Goal: Task Accomplishment & Management: Manage account settings

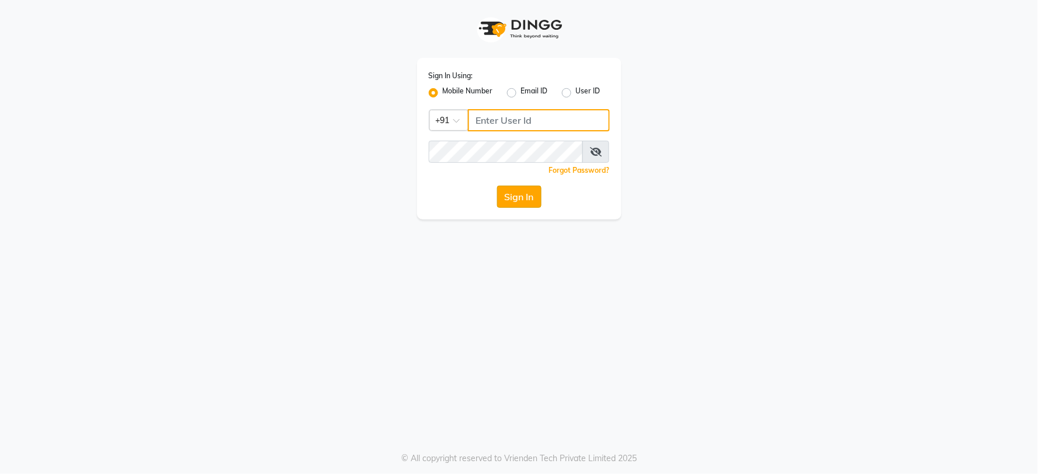
type input "8800131400"
click at [536, 202] on button "Sign In" at bounding box center [519, 197] width 44 height 22
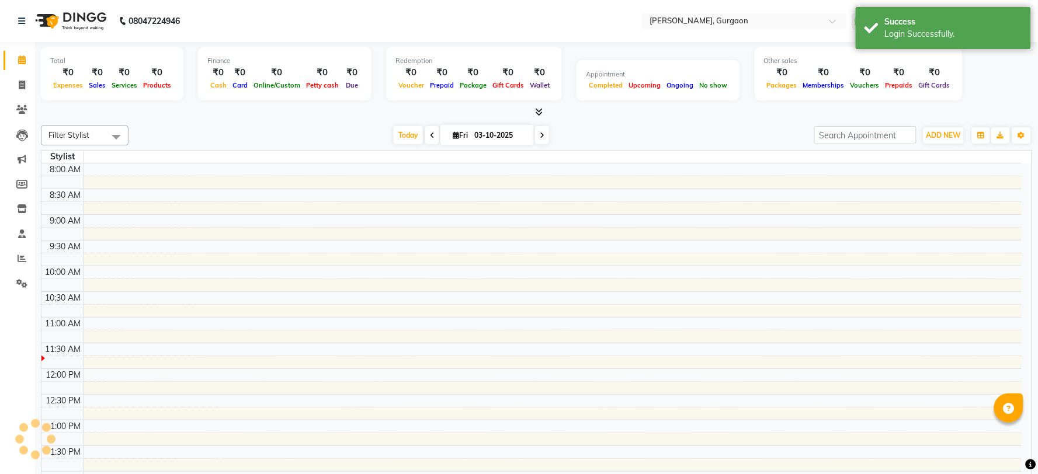
select select "en"
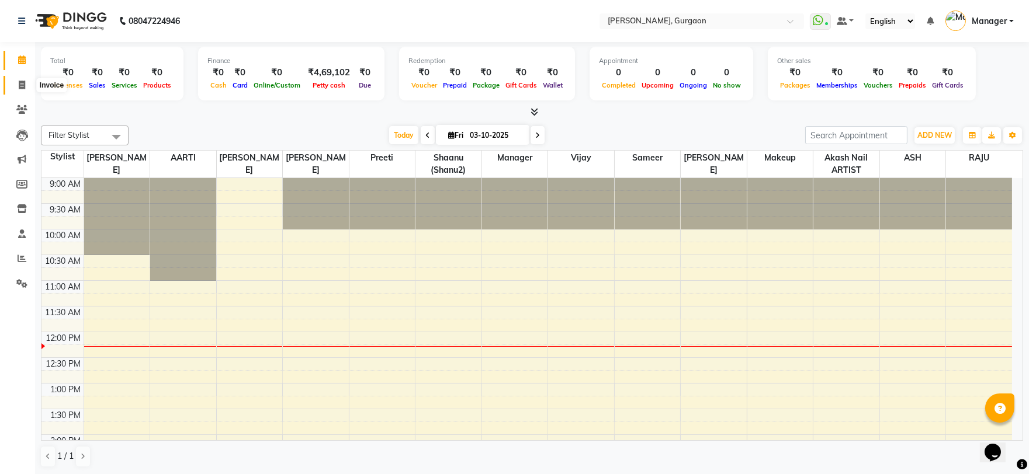
click at [16, 91] on span at bounding box center [22, 85] width 20 height 13
select select "service"
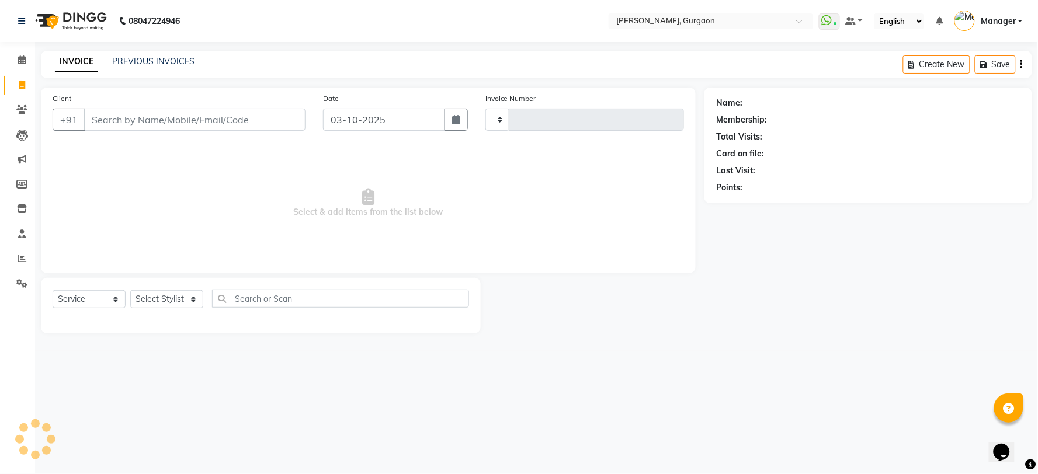
type input "3330"
select select "3880"
click at [181, 58] on link "PREVIOUS INVOICES" at bounding box center [153, 61] width 82 height 11
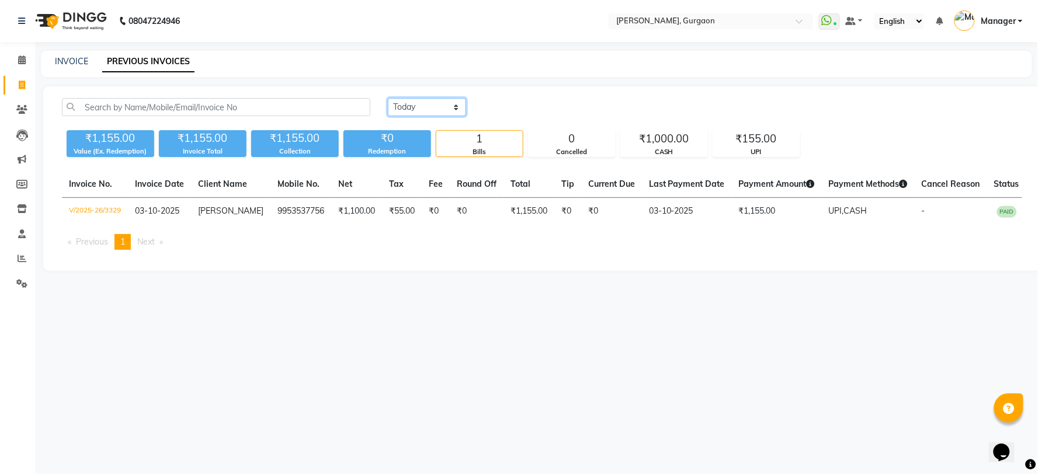
click at [428, 105] on select "Today Yesterday Custom Range" at bounding box center [427, 107] width 78 height 18
select select "yesterday"
click at [388, 98] on select "Today Yesterday Custom Range" at bounding box center [427, 107] width 78 height 18
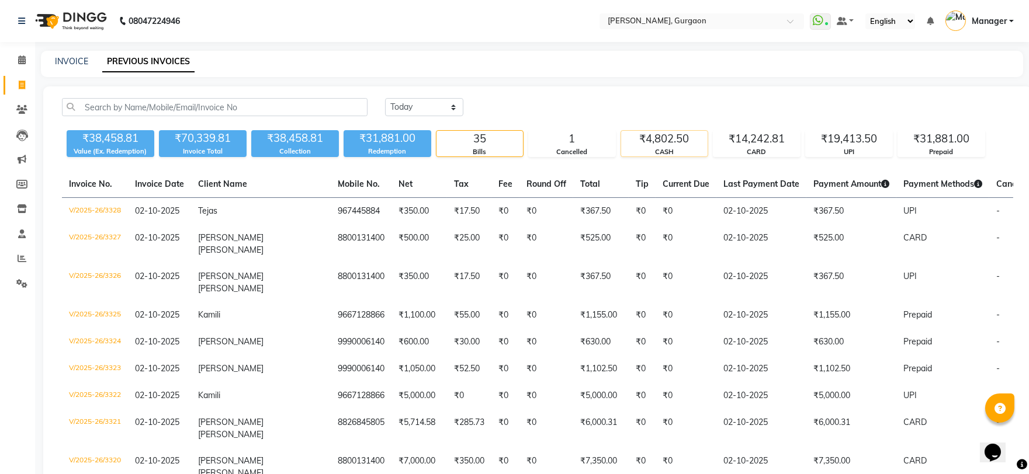
click at [661, 149] on div "CASH" at bounding box center [664, 152] width 86 height 10
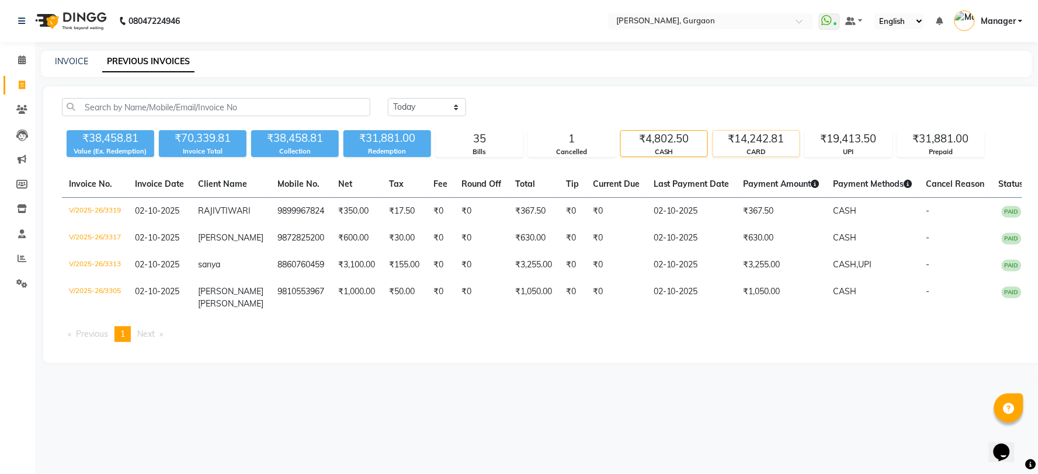
click at [775, 138] on div "₹14,242.81" at bounding box center [756, 139] width 86 height 16
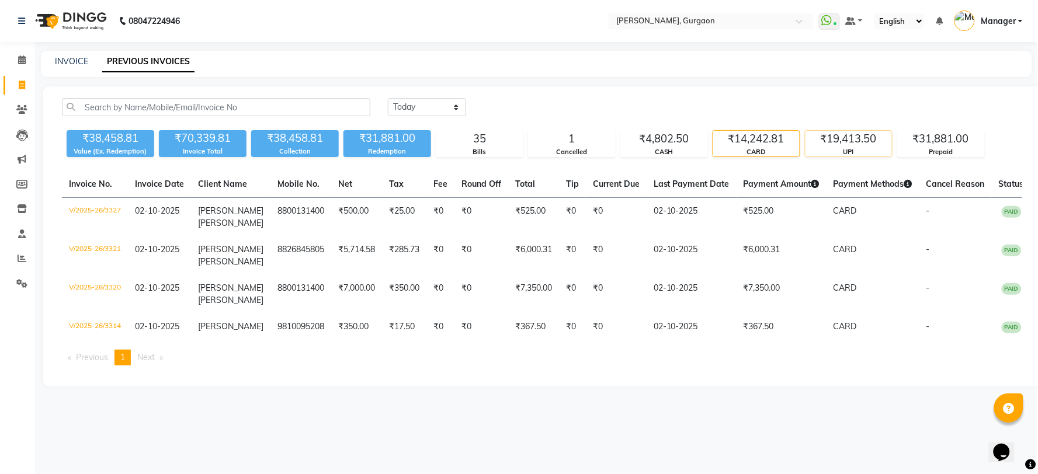
click at [844, 149] on div "UPI" at bounding box center [849, 152] width 86 height 10
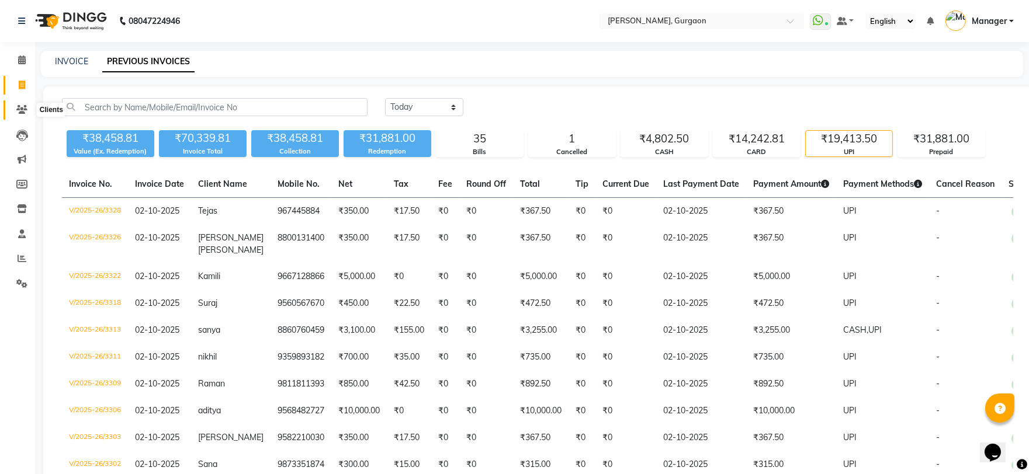
click at [19, 106] on icon at bounding box center [21, 109] width 11 height 9
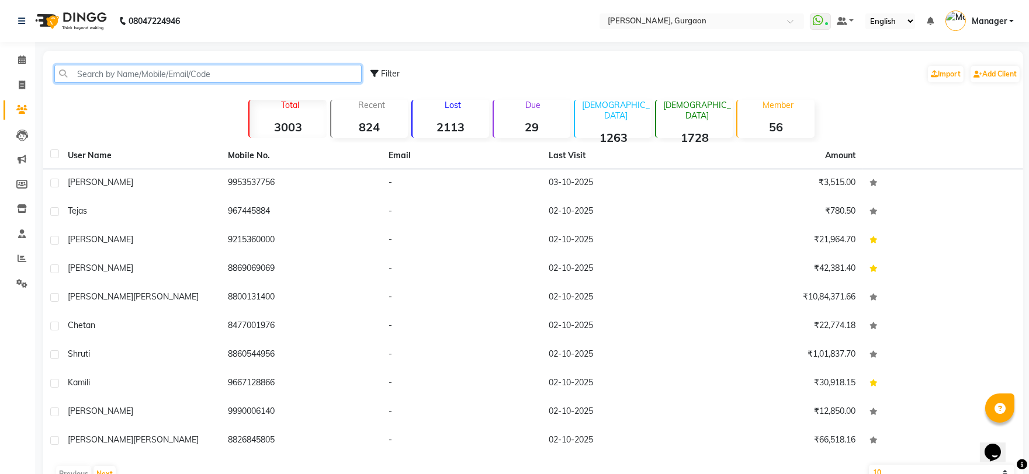
click at [185, 74] on input "text" at bounding box center [207, 74] width 307 height 18
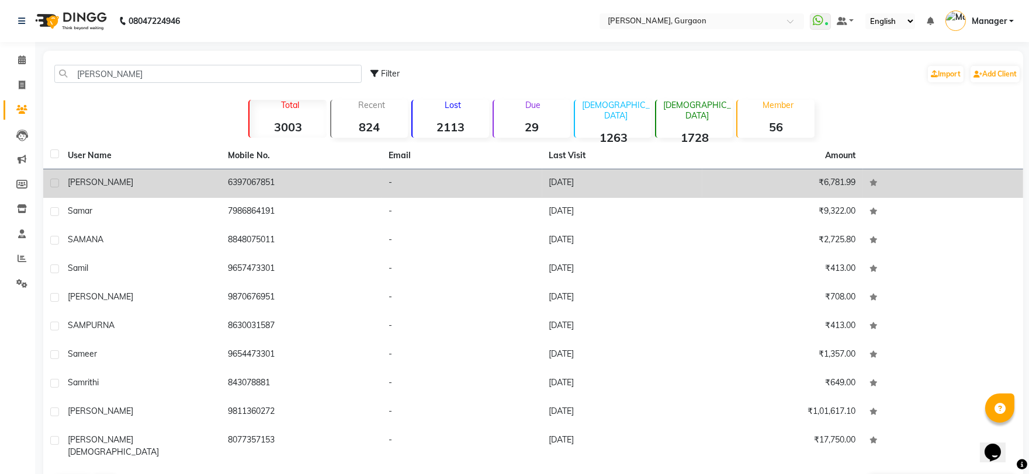
click at [313, 189] on td "6397067851" at bounding box center [301, 183] width 161 height 29
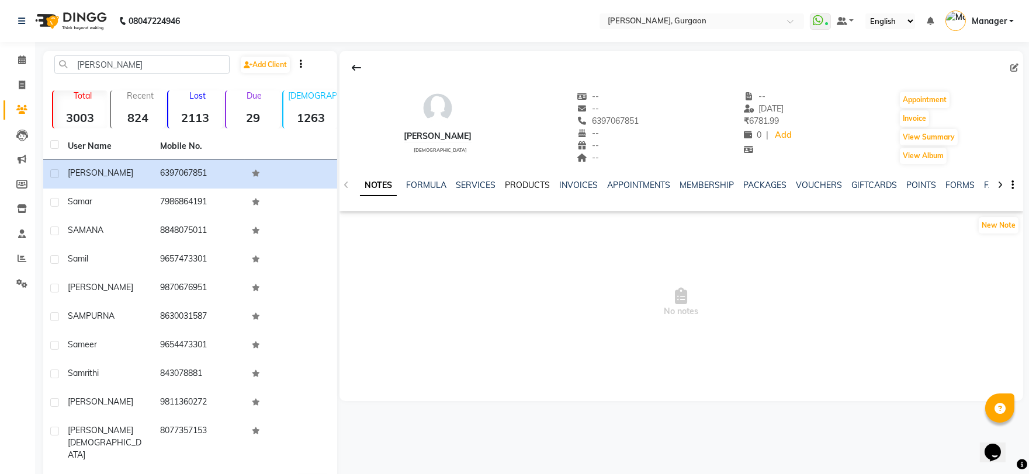
click at [516, 184] on link "PRODUCTS" at bounding box center [527, 185] width 45 height 11
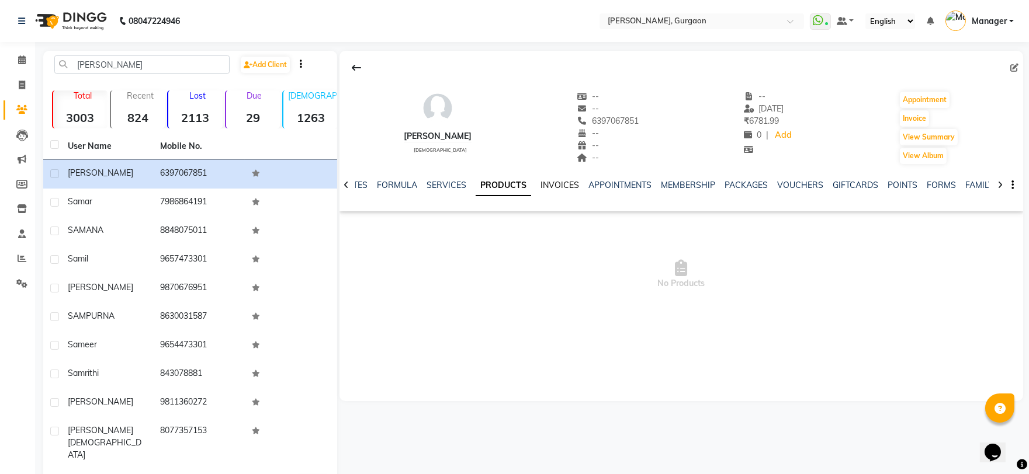
click at [549, 182] on link "INVOICES" at bounding box center [559, 185] width 39 height 11
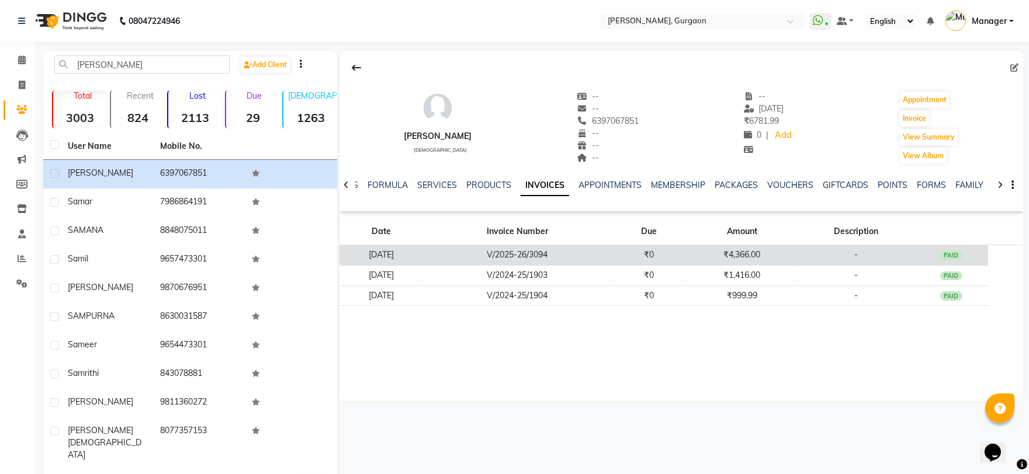
click at [668, 254] on td "₹0" at bounding box center [649, 255] width 75 height 20
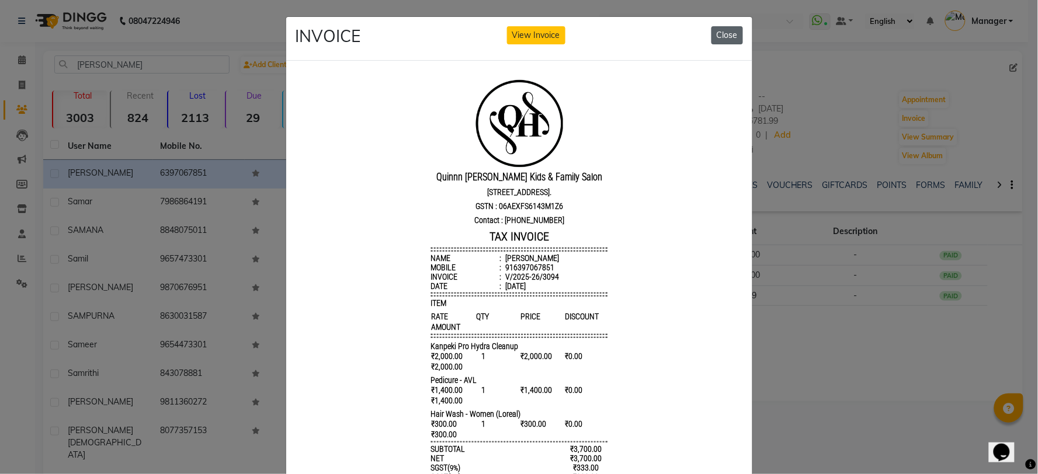
click at [721, 37] on button "Close" at bounding box center [727, 35] width 32 height 18
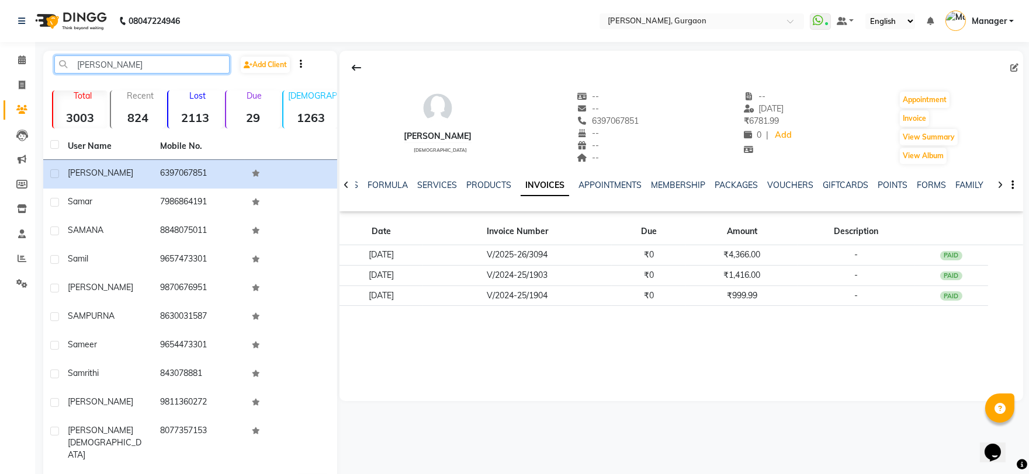
click at [113, 65] on input "sam" at bounding box center [141, 64] width 175 height 18
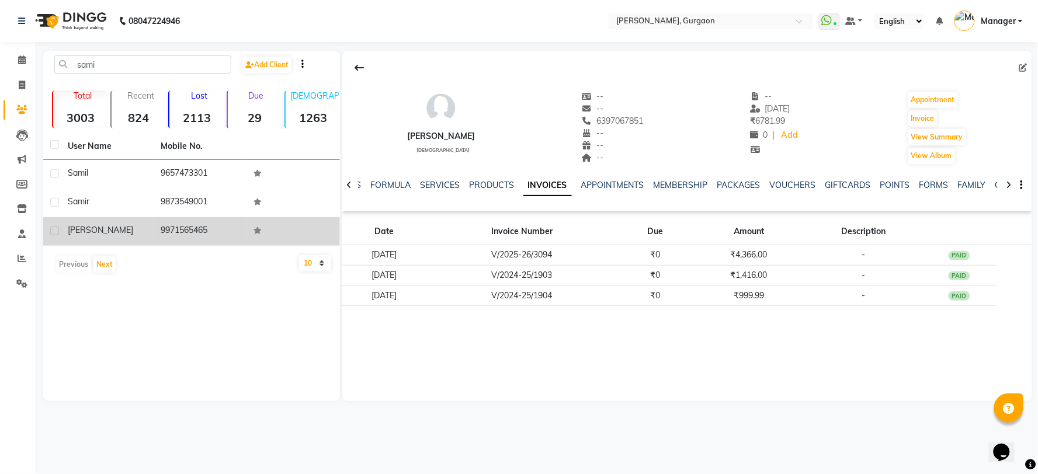
click at [99, 234] on span "samiksha" at bounding box center [100, 230] width 65 height 11
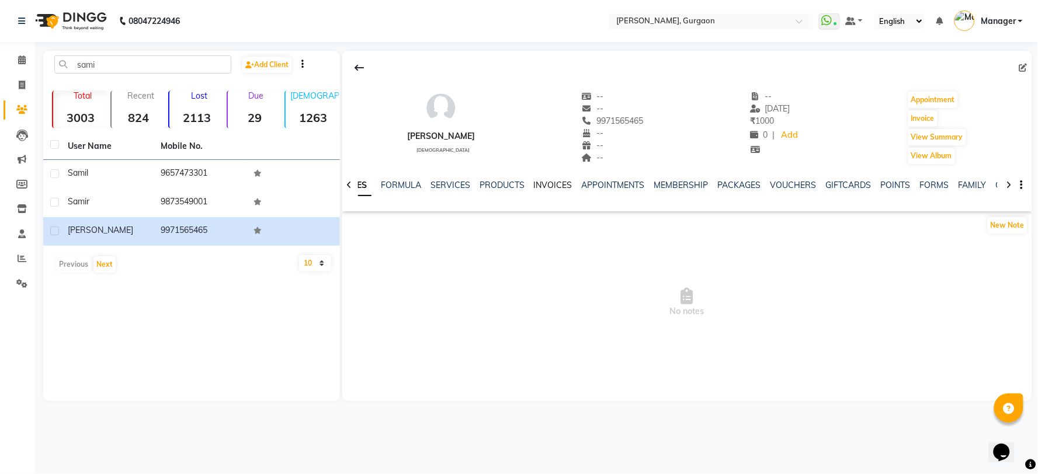
click at [540, 183] on link "INVOICES" at bounding box center [553, 185] width 39 height 11
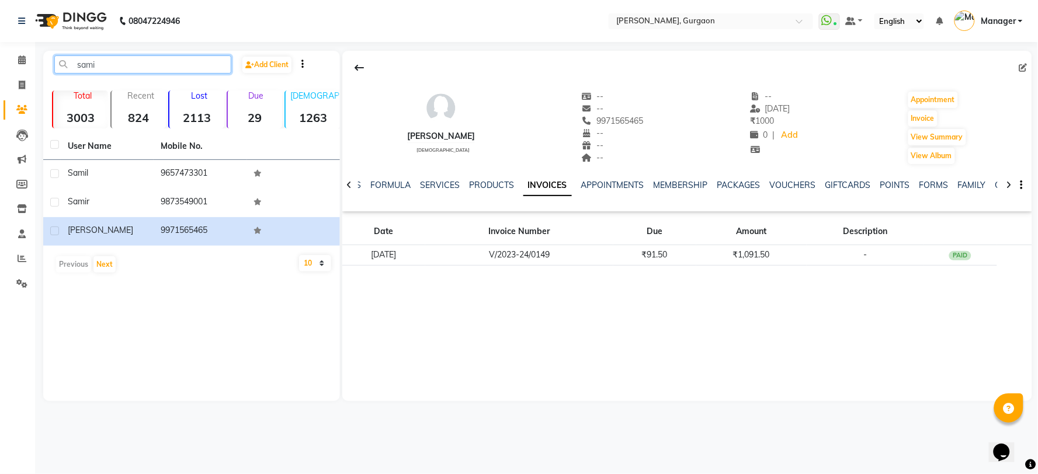
click at [148, 60] on input "sami" at bounding box center [142, 64] width 177 height 18
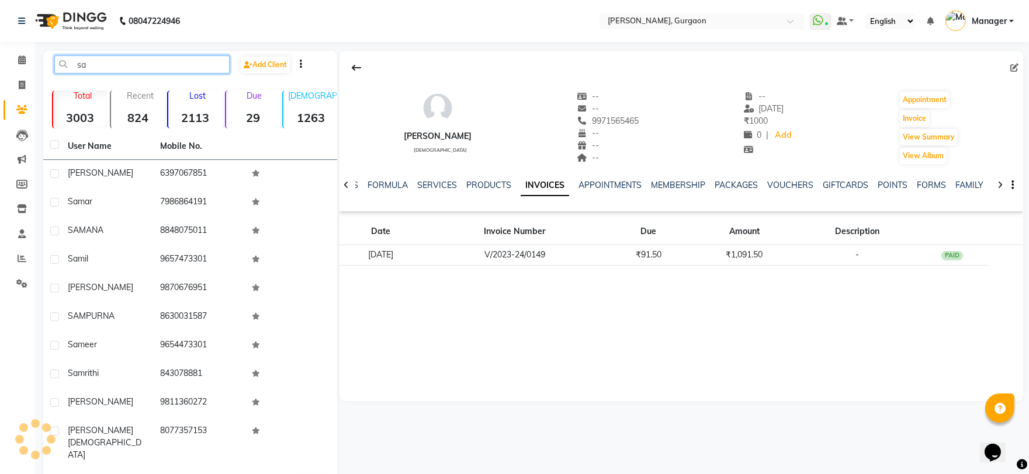
type input "s"
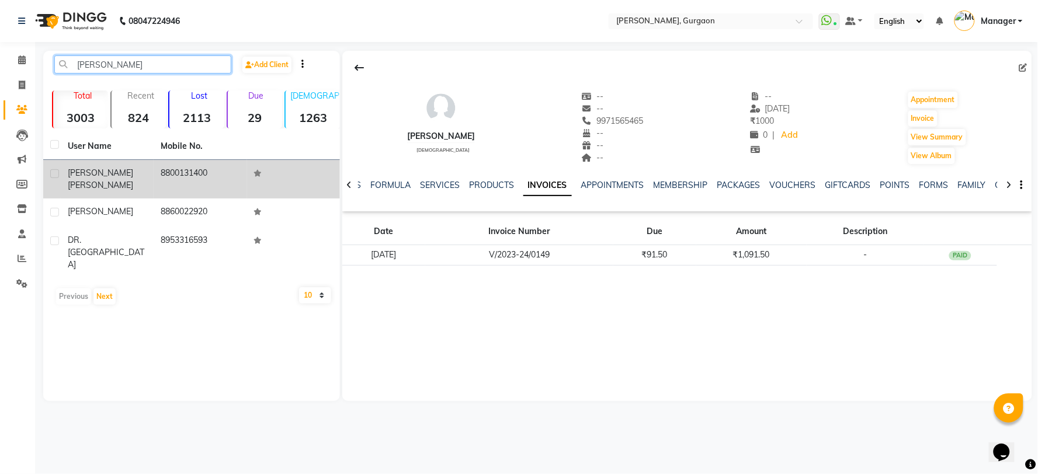
type input "renu"
click at [92, 180] on span "Harper" at bounding box center [100, 185] width 65 height 11
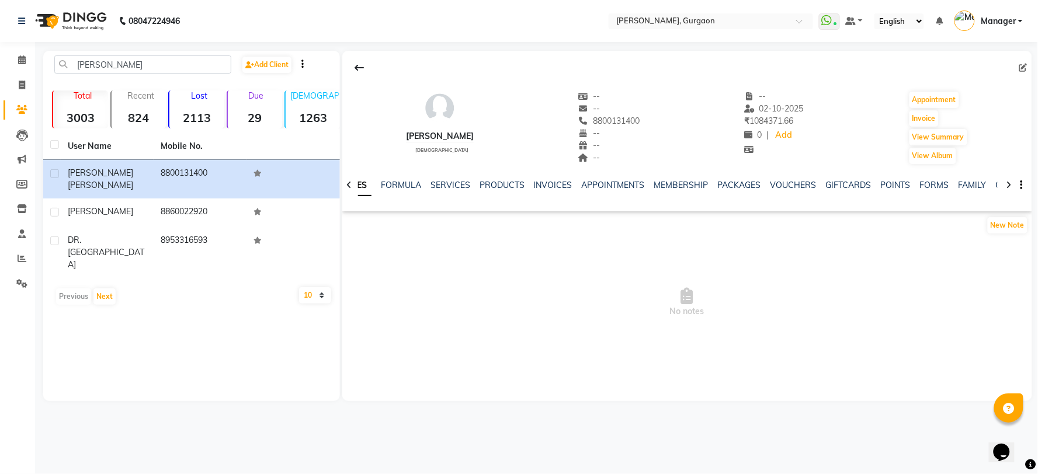
click at [529, 179] on ul "NOTES FORMULA SERVICES PRODUCTS INVOICES APPOINTMENTS MEMBERSHIP PACKAGES VOUCH…" at bounding box center [706, 185] width 742 height 12
click at [534, 185] on link "INVOICES" at bounding box center [553, 185] width 39 height 11
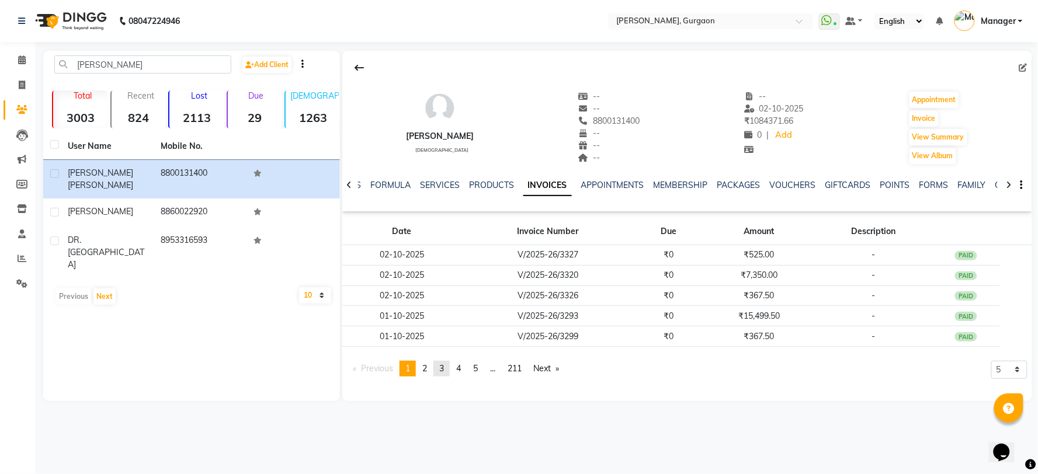
click at [436, 368] on link "page 3" at bounding box center [441, 369] width 16 height 16
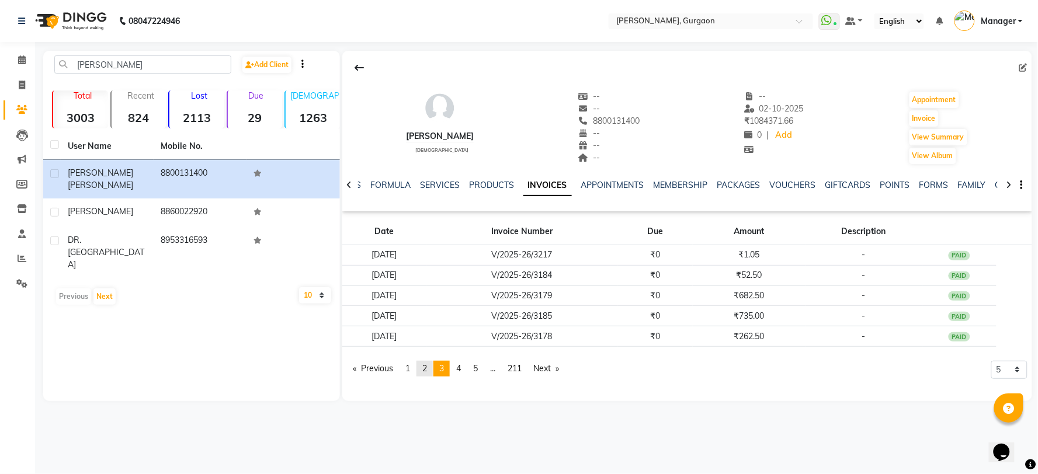
click at [425, 371] on span "2" at bounding box center [424, 368] width 5 height 11
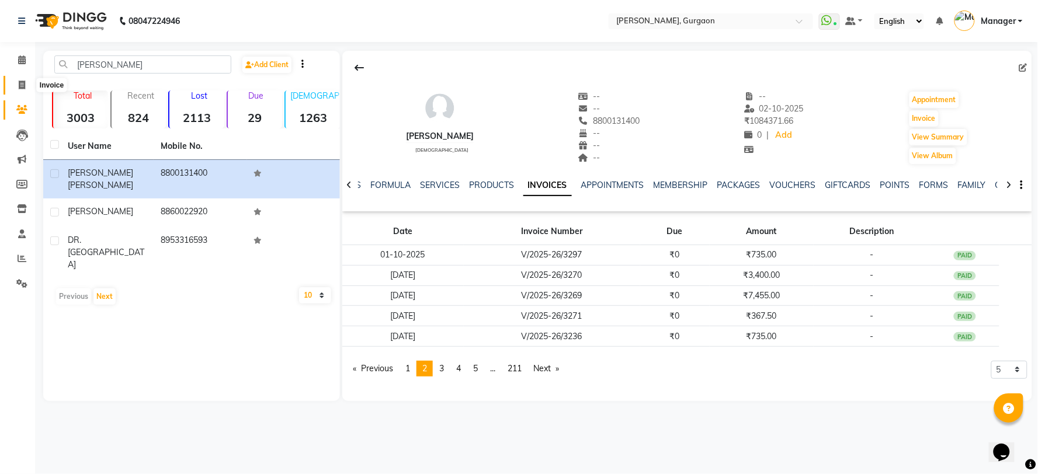
click at [20, 86] on icon at bounding box center [22, 85] width 6 height 9
select select "service"
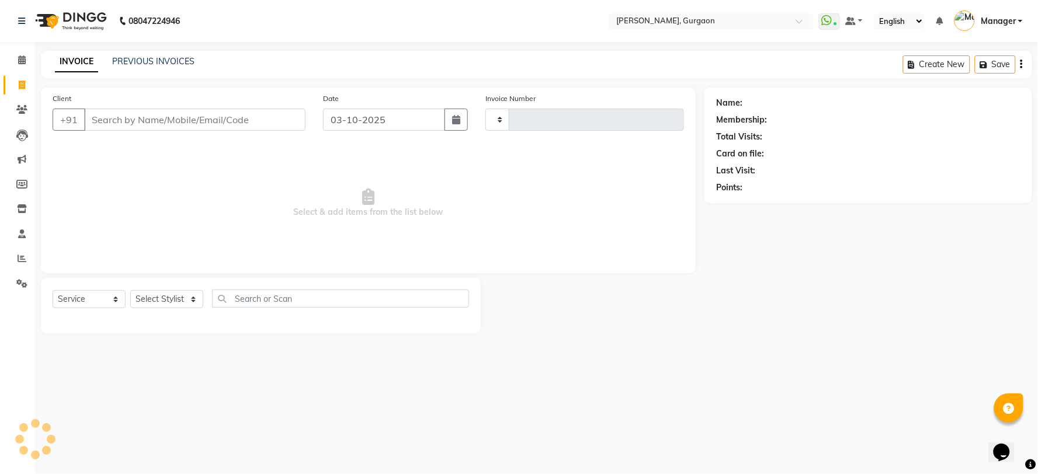
type input "3331"
select select "3880"
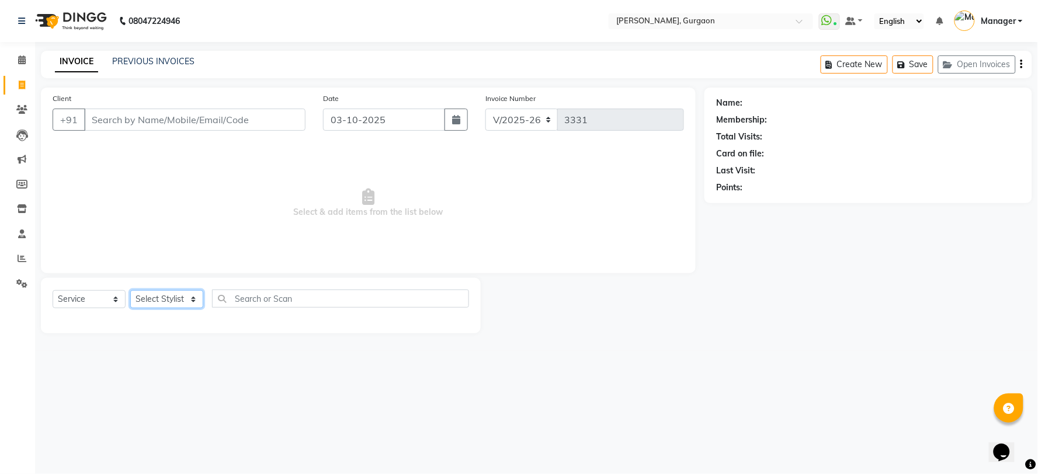
click at [161, 293] on select "Select Stylist" at bounding box center [166, 299] width 73 height 18
click at [159, 301] on select "Select Stylist" at bounding box center [166, 299] width 73 height 18
click at [159, 296] on select "Select Stylist" at bounding box center [166, 299] width 73 height 18
click at [159, 300] on select "Select Stylist AARTI Abdul Kalam Akash Nail ARTIST ASH Gayatree Kirti Makeup Ma…" at bounding box center [166, 299] width 73 height 18
select select "24605"
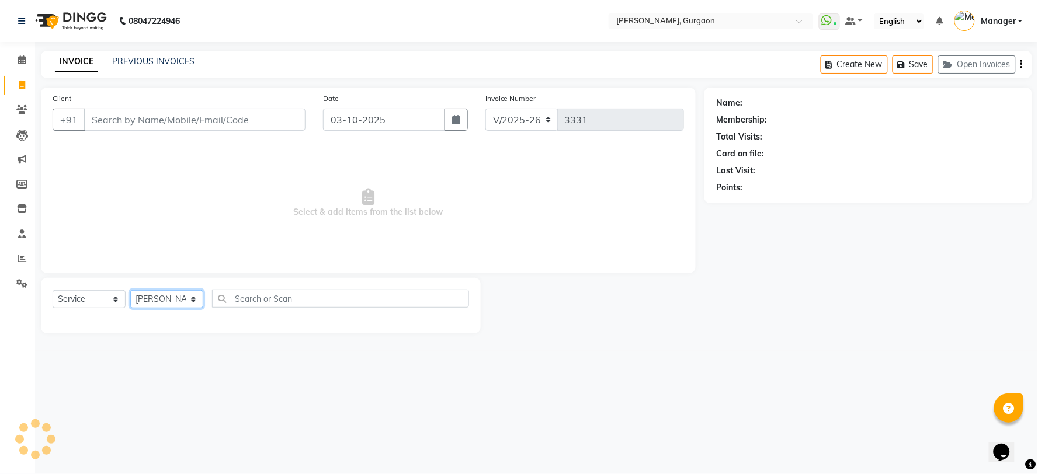
click at [130, 291] on select "Select Stylist AARTI Abdul Kalam Akash Nail ARTIST ASH Gayatree Kirti Makeup Ma…" at bounding box center [166, 299] width 73 height 18
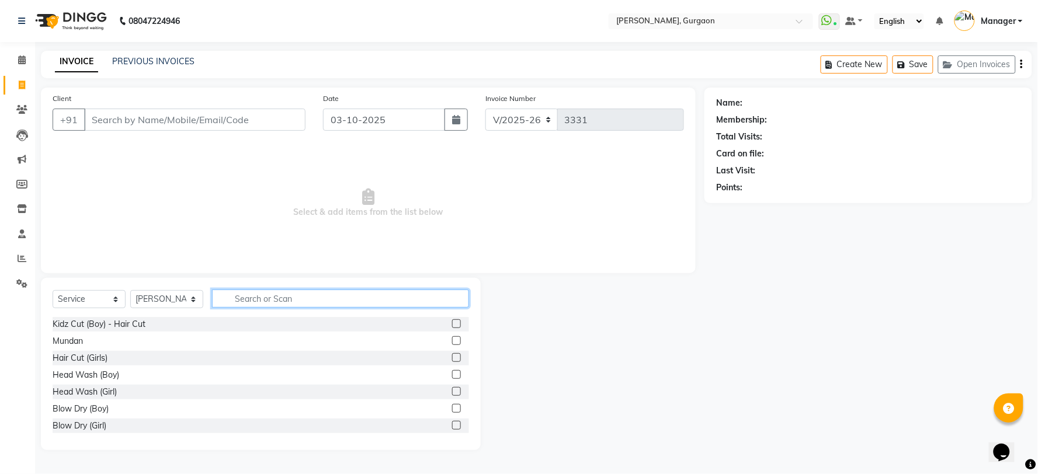
click at [248, 302] on input "text" at bounding box center [340, 299] width 257 height 18
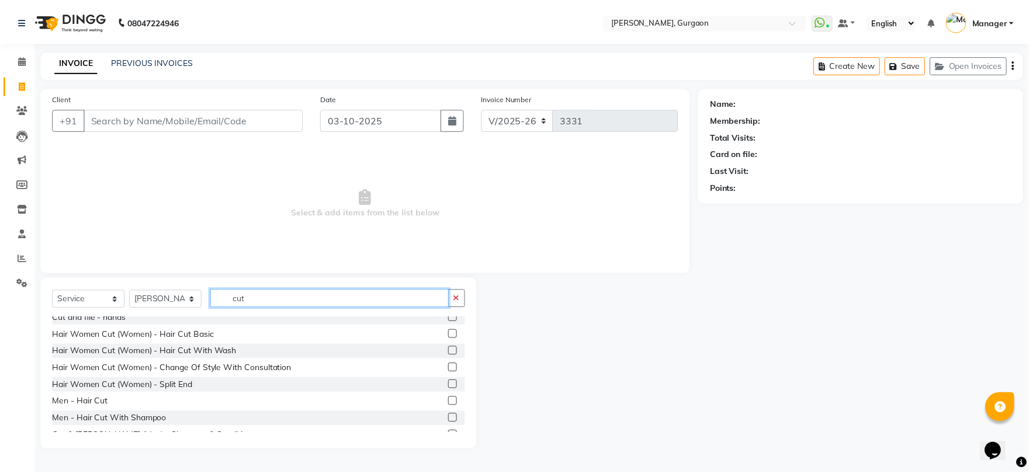
scroll to position [259, 0]
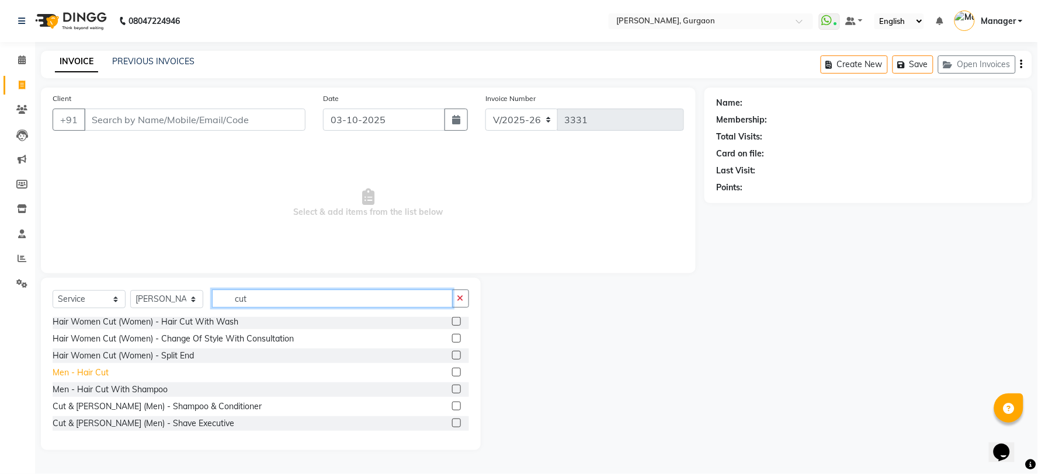
type input "cut"
click at [99, 374] on div "Men - Hair Cut" at bounding box center [81, 373] width 56 height 12
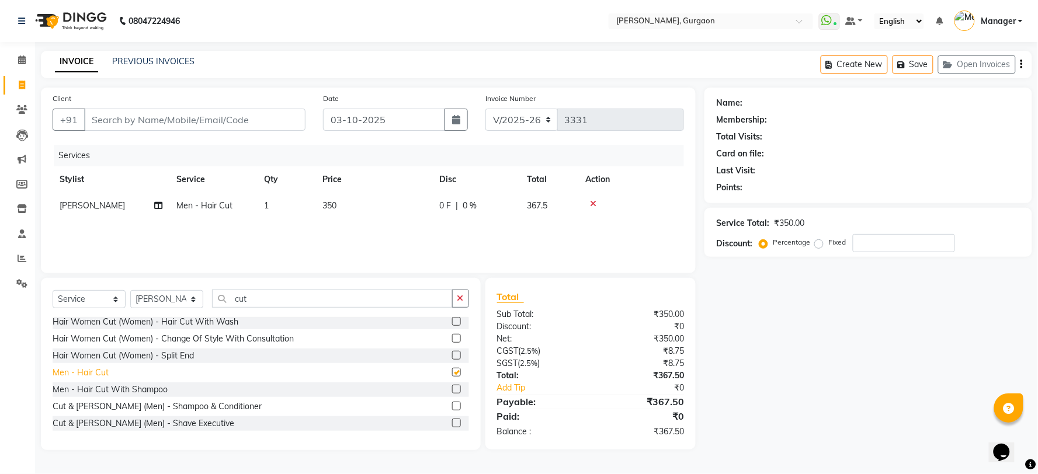
checkbox input "false"
click at [99, 120] on input "Client" at bounding box center [194, 120] width 221 height 22
type input "m"
type input "0"
type input "m"
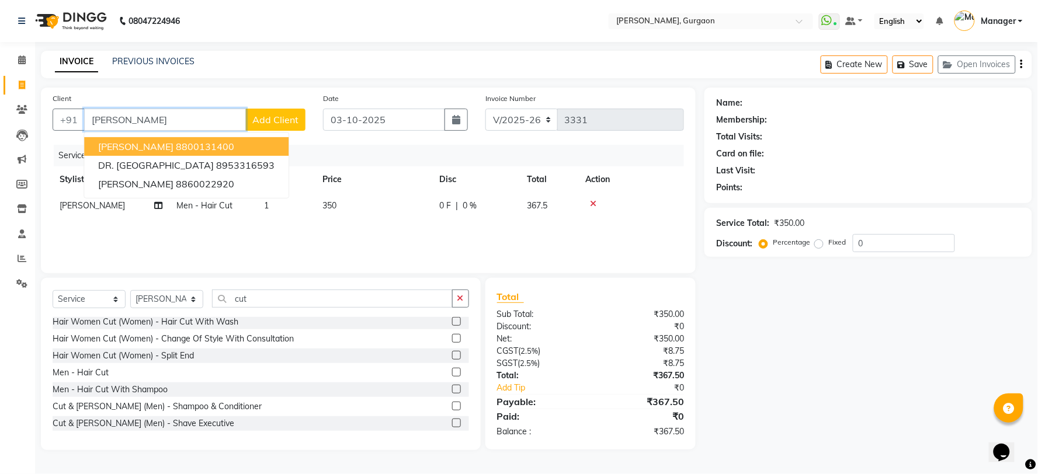
click at [120, 151] on span "Renu Harper" at bounding box center [135, 147] width 75 height 12
type input "8800131400"
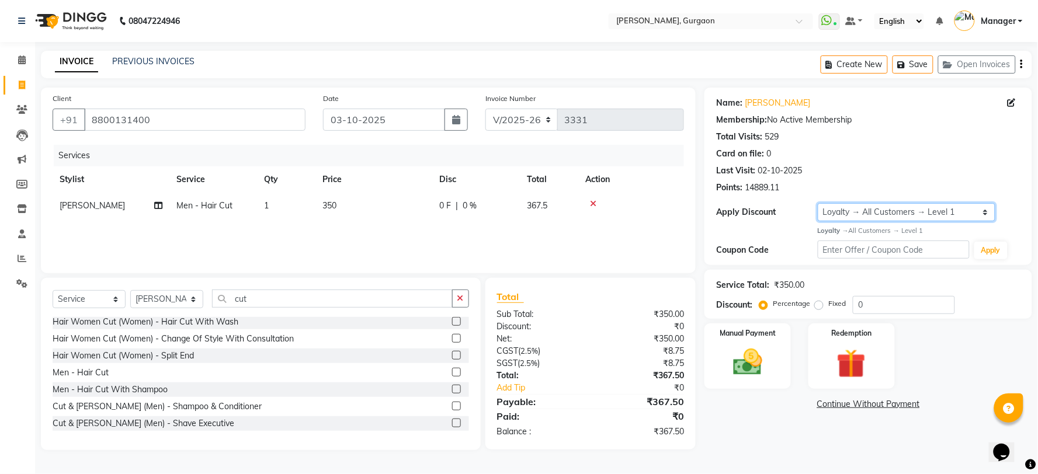
click at [848, 209] on select "Select Loyalty → All Customers → Level 1" at bounding box center [907, 212] width 178 height 18
select select "0:"
click at [818, 203] on select "Select Loyalty → All Customers → Level 1" at bounding box center [907, 212] width 178 height 18
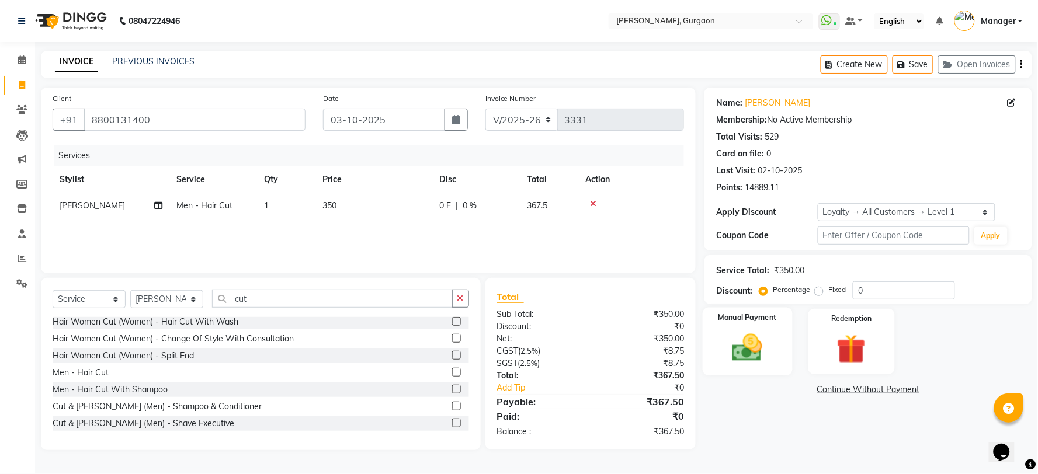
click at [769, 357] on img at bounding box center [747, 348] width 49 height 35
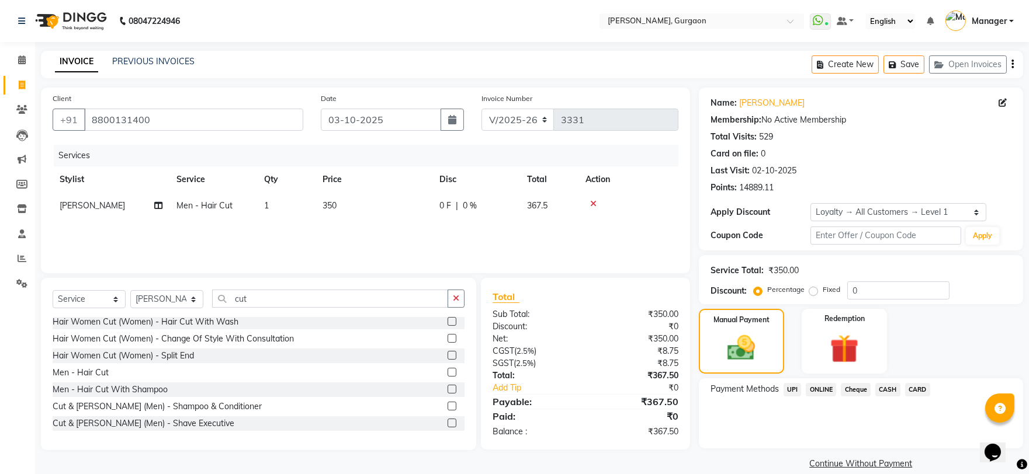
click at [887, 387] on span "CASH" at bounding box center [887, 389] width 25 height 13
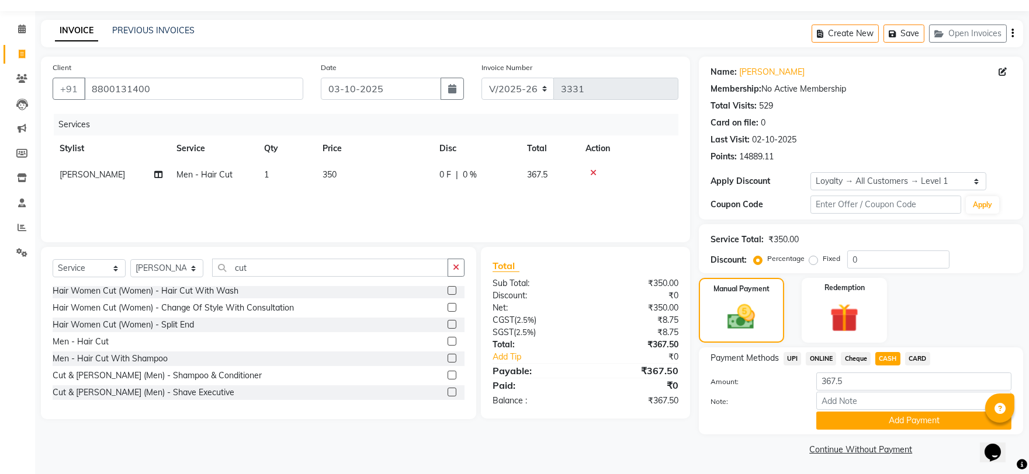
scroll to position [33, 0]
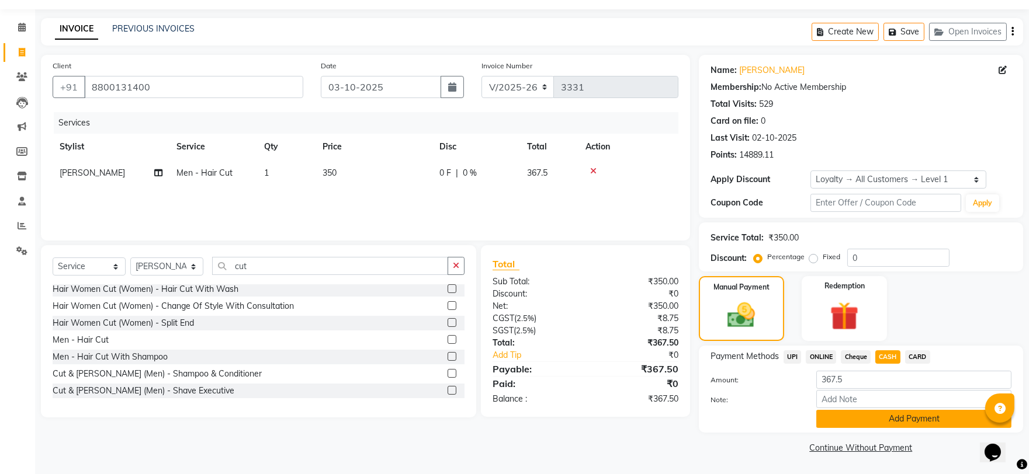
click at [868, 415] on button "Add Payment" at bounding box center [913, 419] width 195 height 18
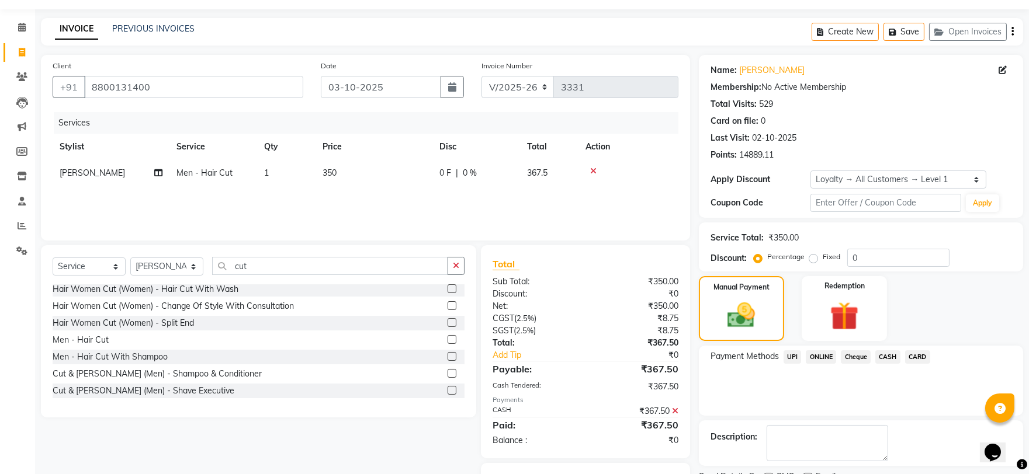
scroll to position [92, 0]
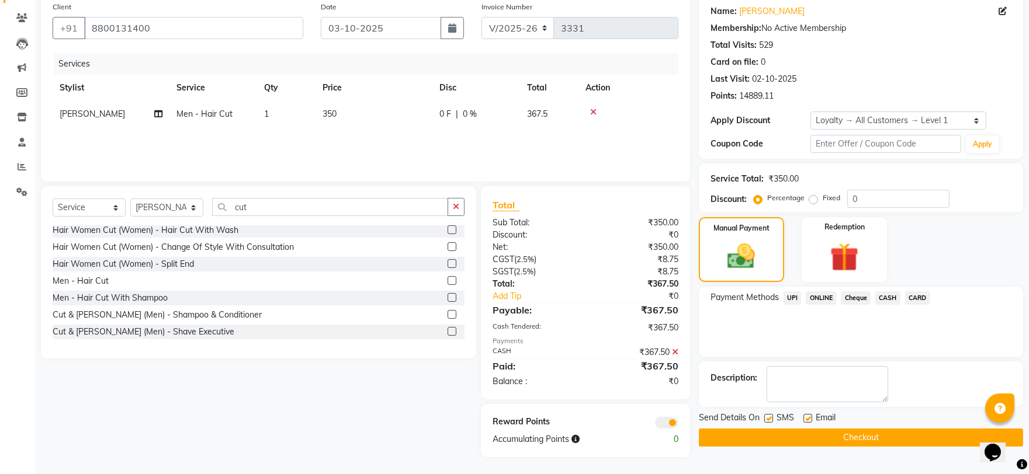
click at [826, 440] on button "Checkout" at bounding box center [861, 438] width 324 height 18
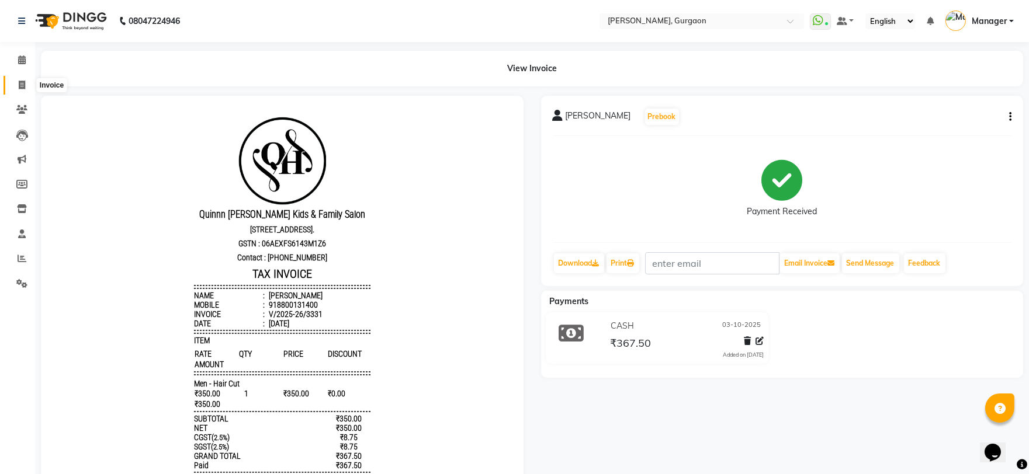
click at [25, 86] on icon at bounding box center [22, 85] width 6 height 9
select select "service"
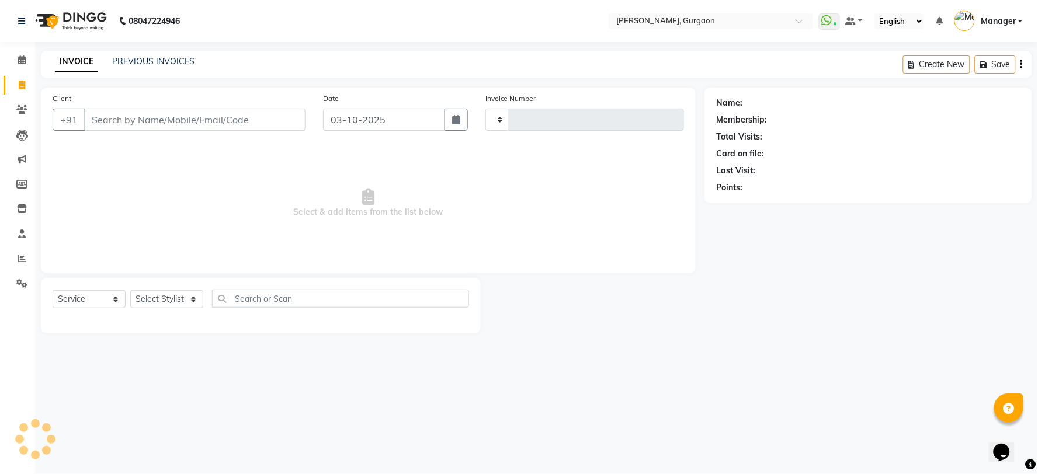
type input "3332"
select select "3880"
click at [155, 299] on select "Select Stylist AARTI Abdul Kalam Akash Nail ARTIST ASH Gayatree Kirti Makeup Ma…" at bounding box center [166, 299] width 73 height 18
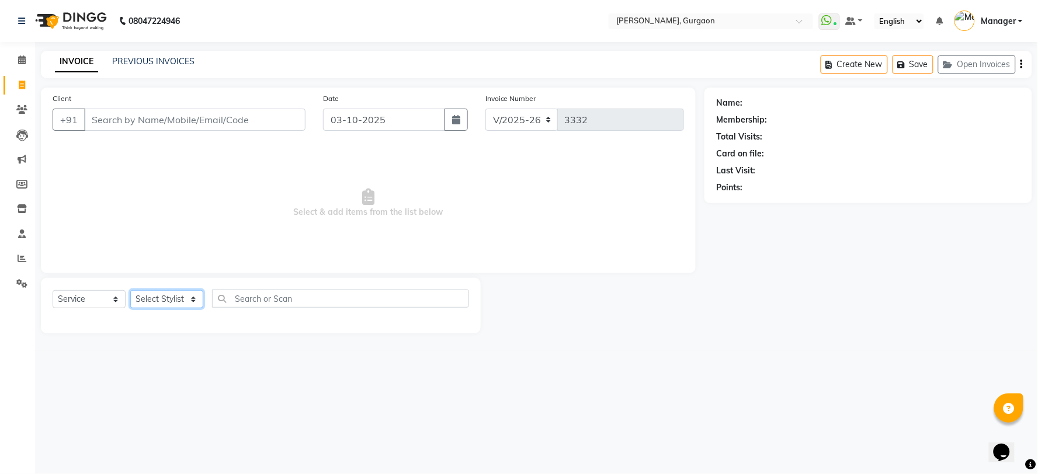
select select "24605"
click at [130, 291] on select "Select Stylist AARTI Abdul Kalam Akash Nail ARTIST ASH Gayatree Kirti Makeup Ma…" at bounding box center [166, 299] width 73 height 18
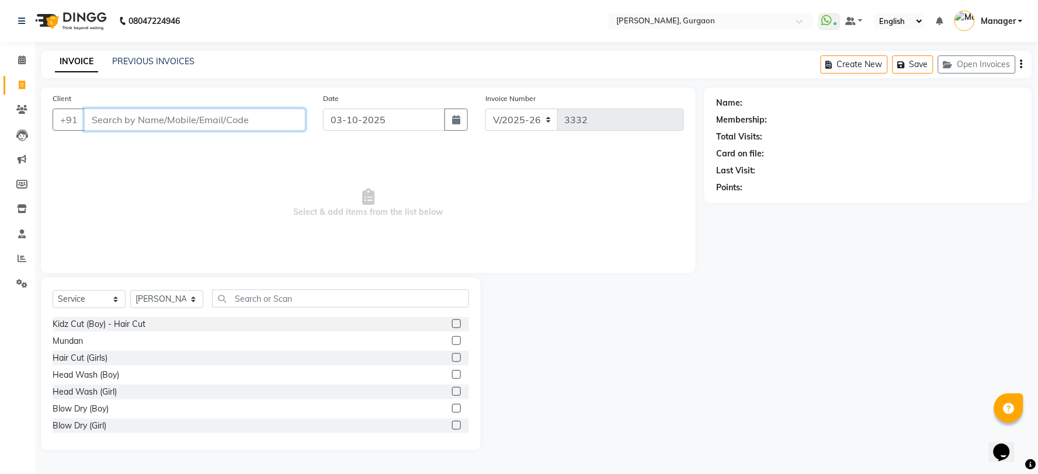
click at [107, 112] on input "Client" at bounding box center [194, 120] width 221 height 22
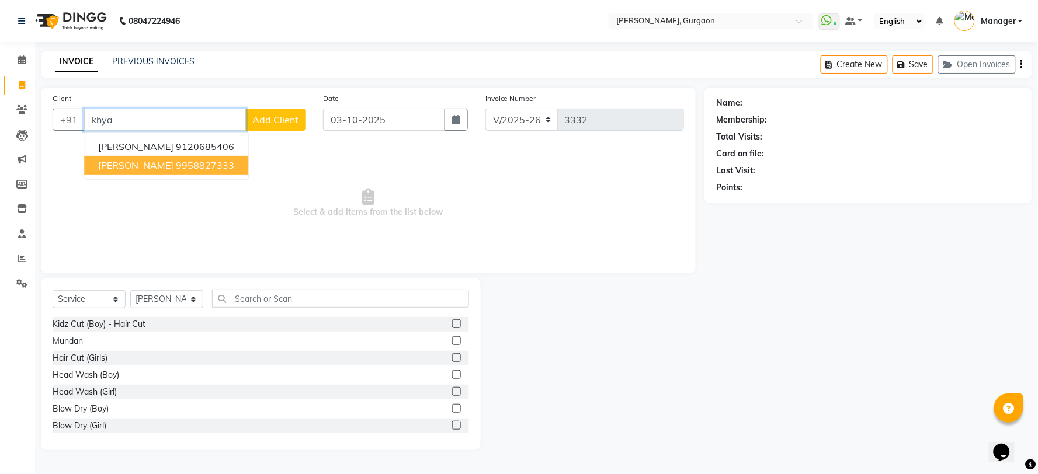
click at [176, 164] on ngb-highlight "9958827333" at bounding box center [205, 165] width 58 height 12
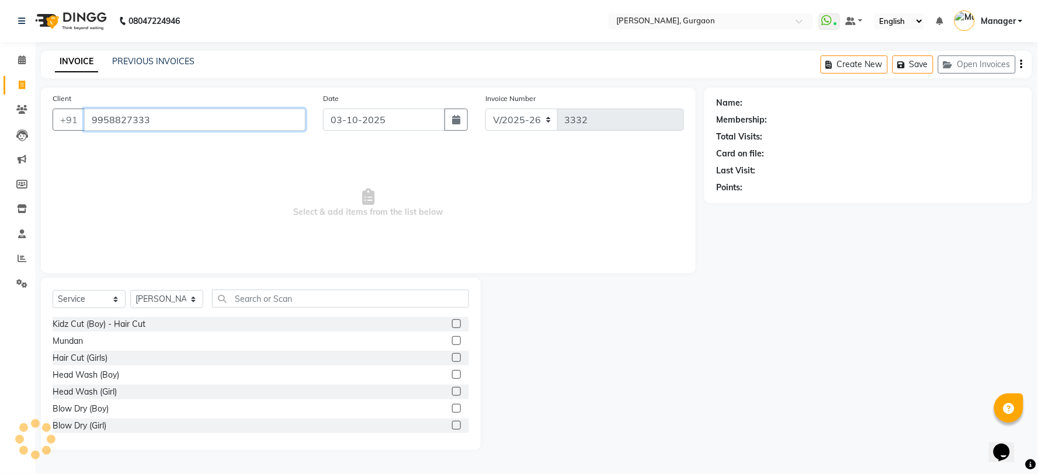
type input "9958827333"
select select "1: Object"
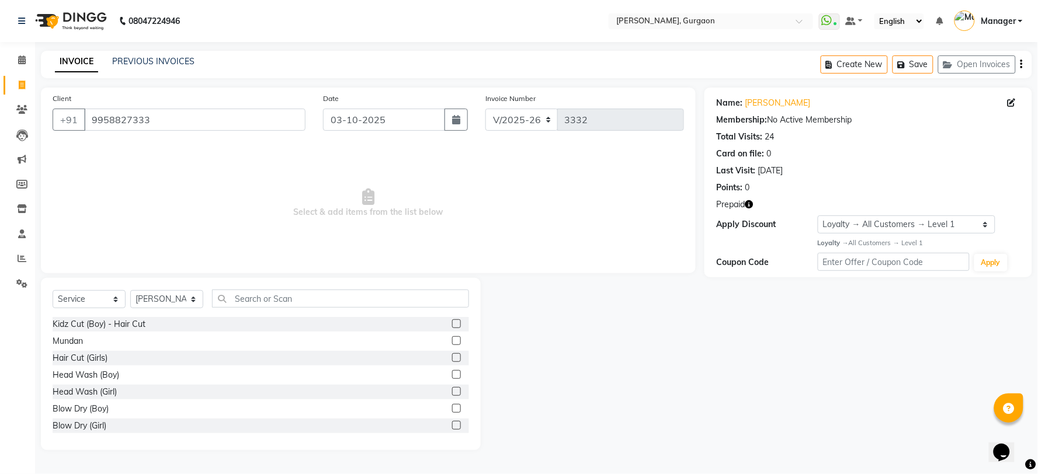
click at [751, 203] on icon "button" at bounding box center [749, 204] width 8 height 8
click at [512, 116] on select "R/2025-26 V/2025 V/2025-26" at bounding box center [521, 120] width 73 height 22
select select "5073"
click at [485, 109] on select "R/2025-26 V/2025 V/2025-26" at bounding box center [521, 120] width 73 height 22
type input "1793"
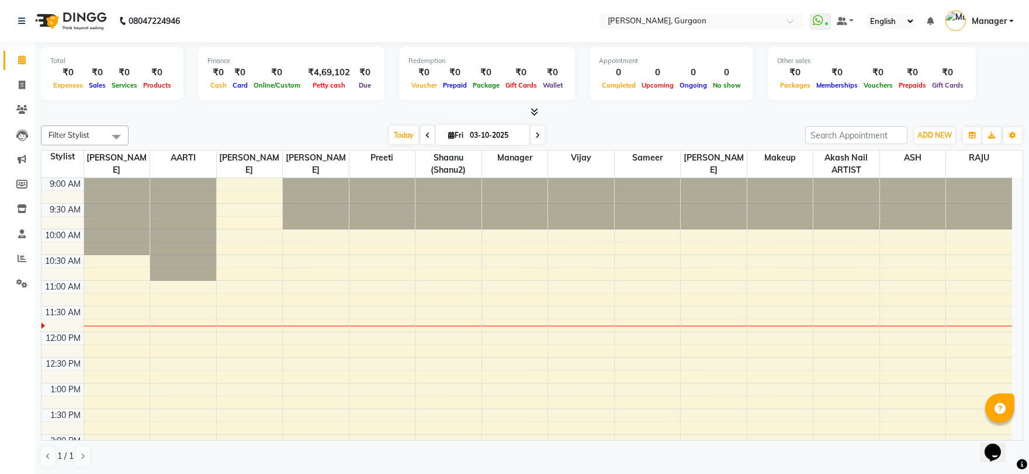
click at [22, 51] on link "Calendar" at bounding box center [18, 60] width 28 height 19
click at [15, 59] on span at bounding box center [22, 60] width 20 height 13
click at [34, 84] on li "Invoice" at bounding box center [17, 85] width 35 height 25
click at [23, 84] on icon at bounding box center [22, 85] width 6 height 9
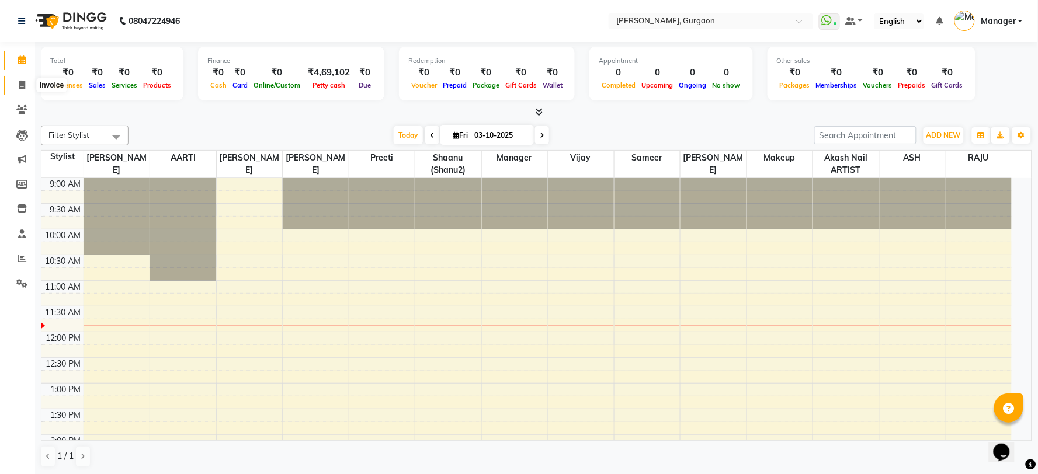
select select "3880"
select select "service"
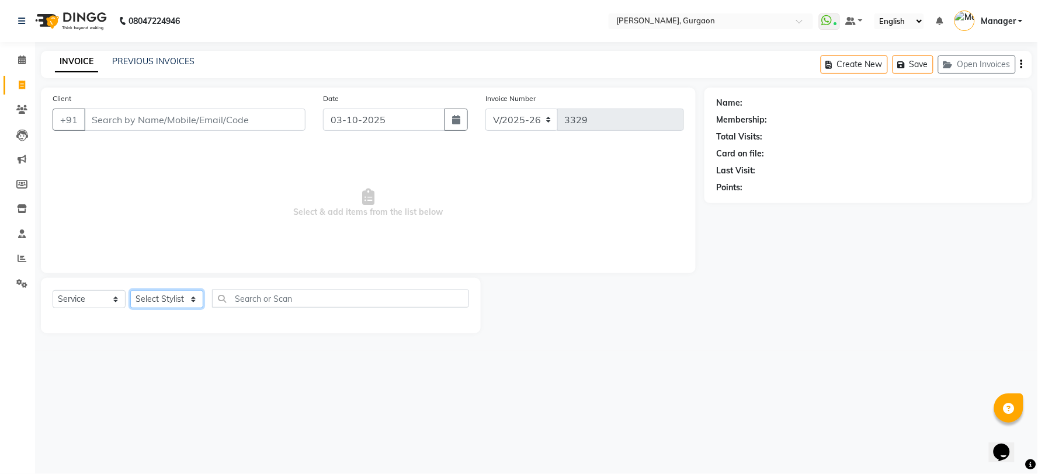
click at [143, 303] on select "Select Stylist" at bounding box center [166, 299] width 73 height 18
click at [146, 300] on select "Select Stylist AARTI Abdul Kalam Akash Nail ARTIST ASH Gayatree Kirti Makeup Ma…" at bounding box center [166, 299] width 73 height 18
click at [148, 290] on div "Select Service Product Membership Package Voucher Prepaid Gift Card Select Styl…" at bounding box center [261, 303] width 417 height 27
click at [143, 295] on select "Select Stylist AARTI Abdul Kalam Akash Nail ARTIST ASH Gayatree Kirti Makeup Ma…" at bounding box center [166, 299] width 73 height 18
select select "24605"
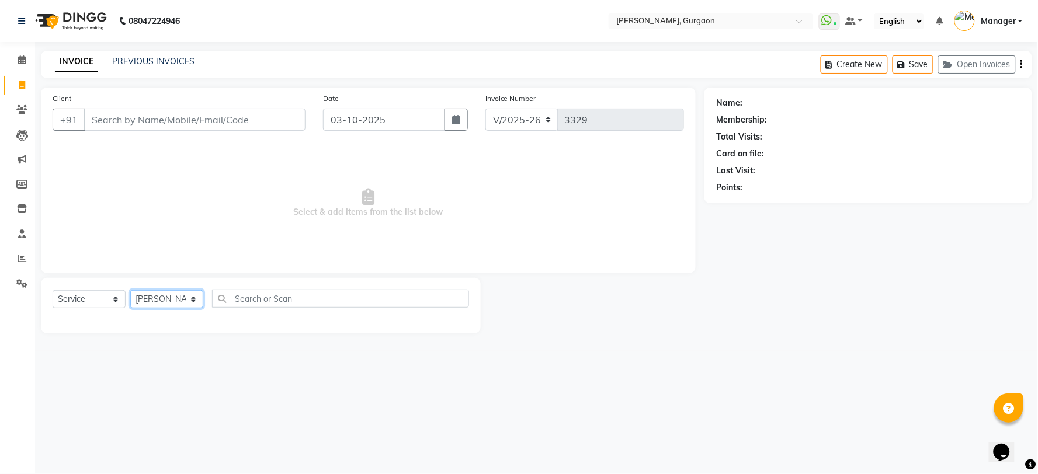
click at [130, 291] on select "Select Stylist AARTI Abdul Kalam Akash Nail ARTIST ASH Gayatree Kirti Makeup Ma…" at bounding box center [166, 299] width 73 height 18
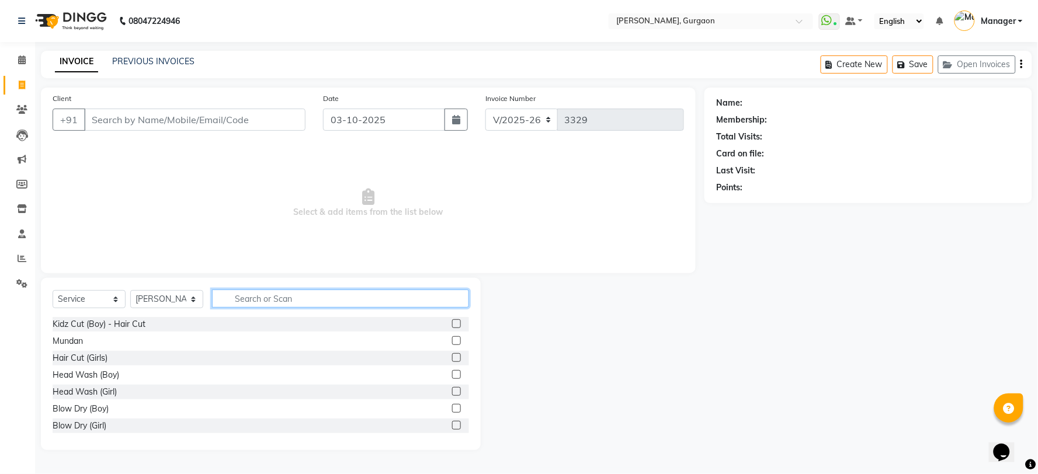
click at [258, 304] on input "text" at bounding box center [340, 299] width 257 height 18
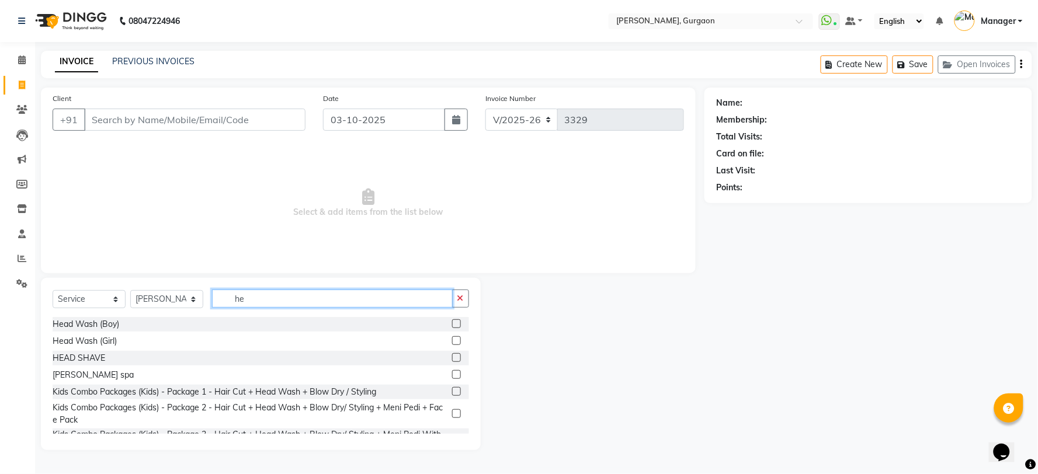
type input "h"
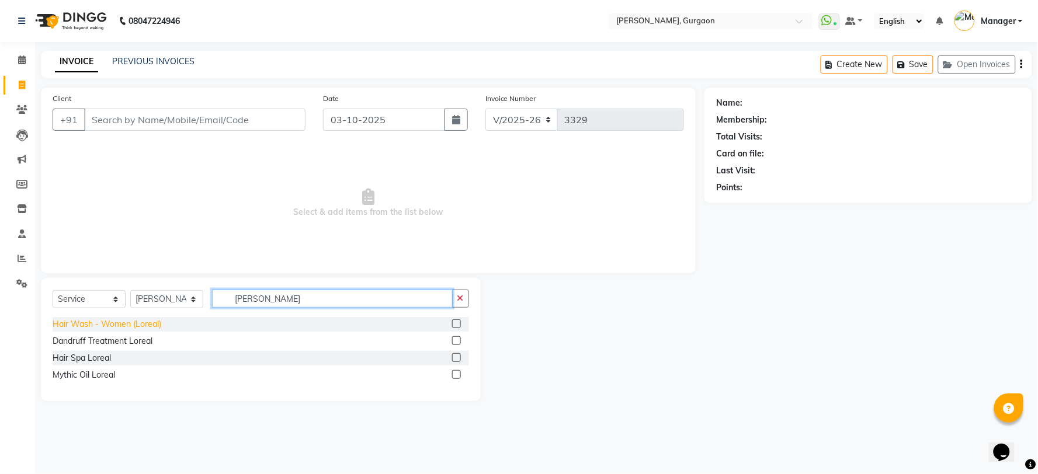
type input "lorea"
click at [144, 329] on div "Hair Wash - Women (Loreal)" at bounding box center [107, 324] width 109 height 12
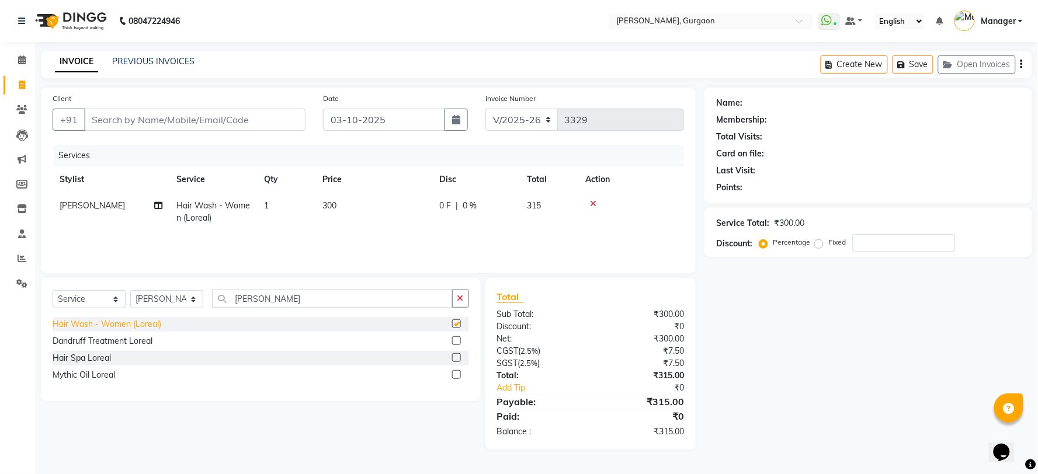
checkbox input "false"
click at [202, 120] on input "Client" at bounding box center [194, 120] width 221 height 22
type input "9"
type input "0"
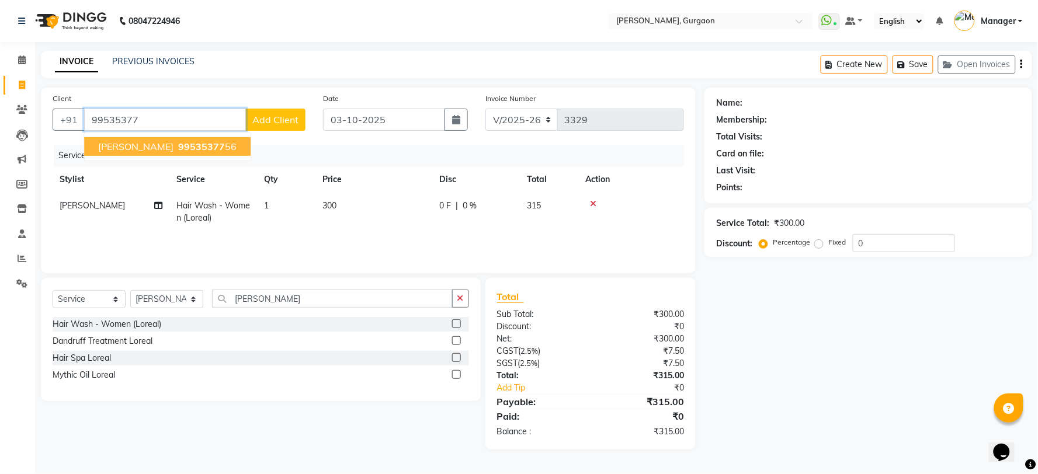
click at [178, 147] on span "99535377" at bounding box center [201, 147] width 47 height 12
type input "9953537756"
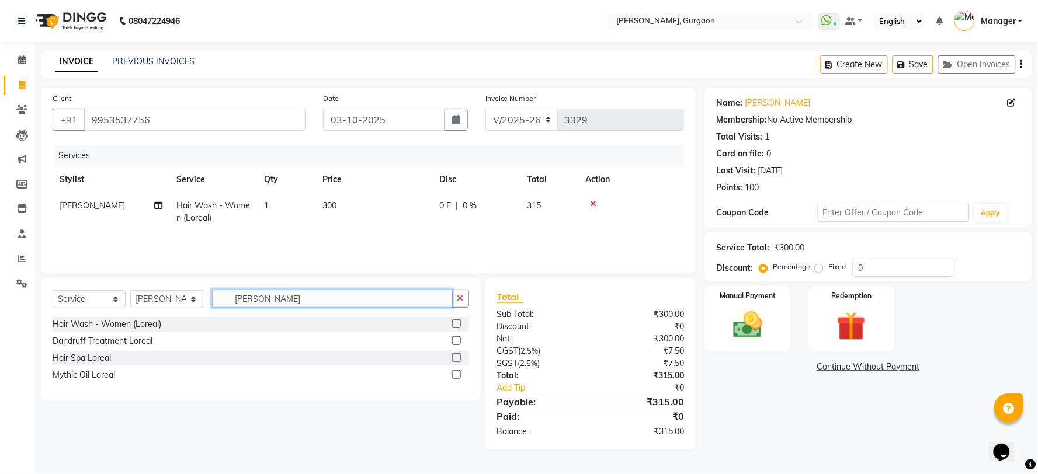
click at [297, 306] on input "lorea" at bounding box center [332, 299] width 241 height 18
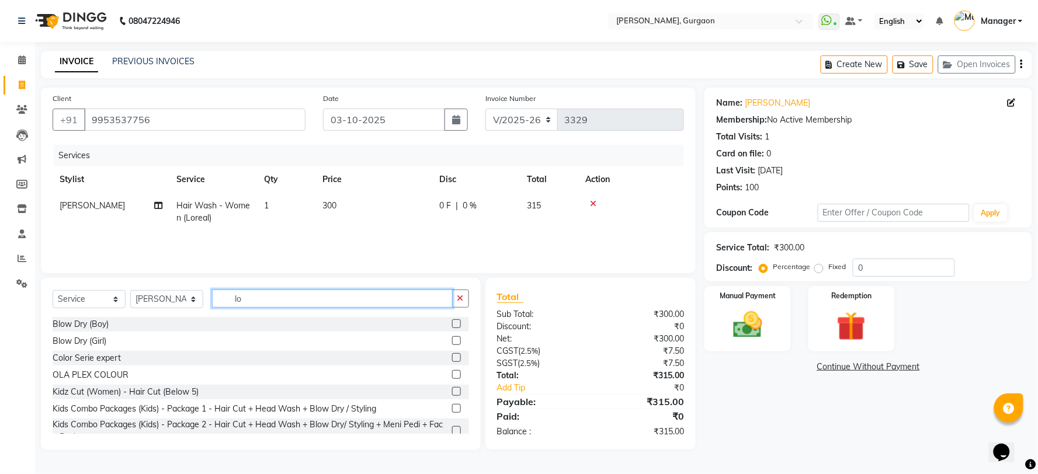
type input "l"
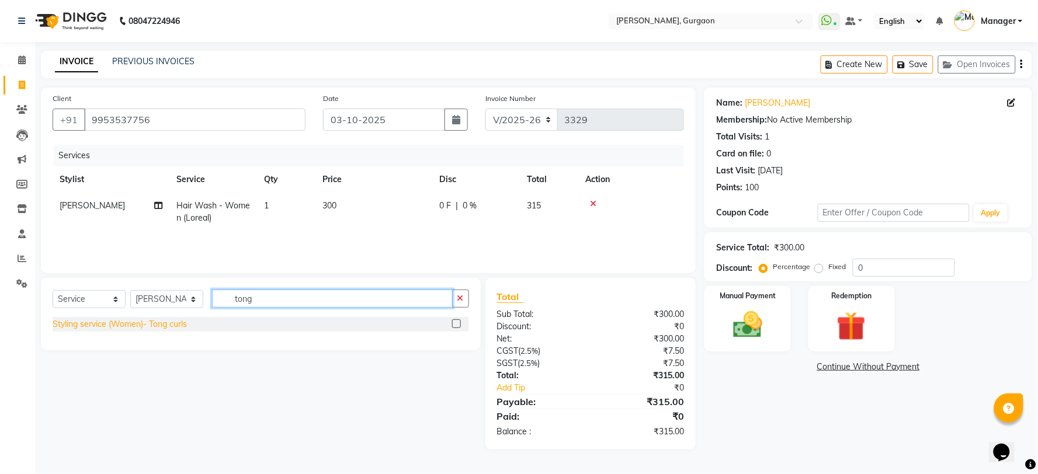
type input "tong"
click at [133, 325] on div "Styling service (Women)- Tong curls" at bounding box center [120, 324] width 134 height 12
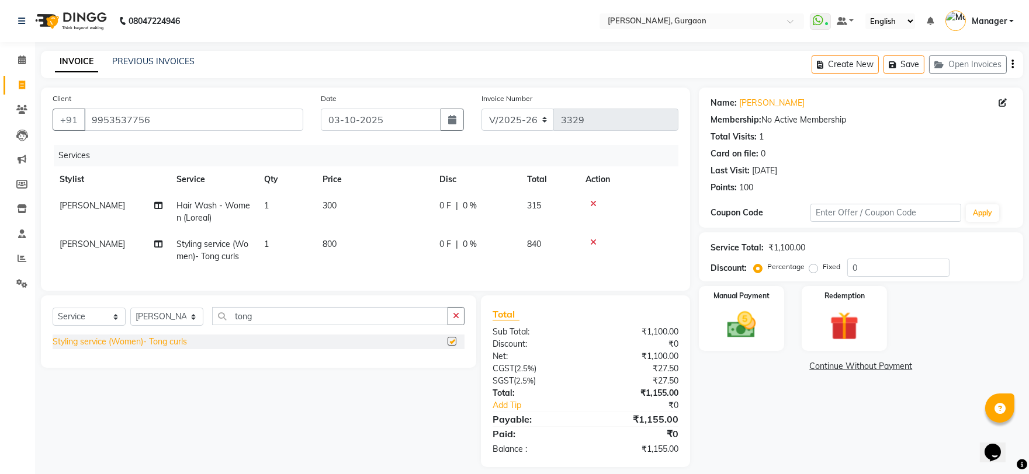
checkbox input "false"
click at [735, 328] on img at bounding box center [741, 325] width 48 height 34
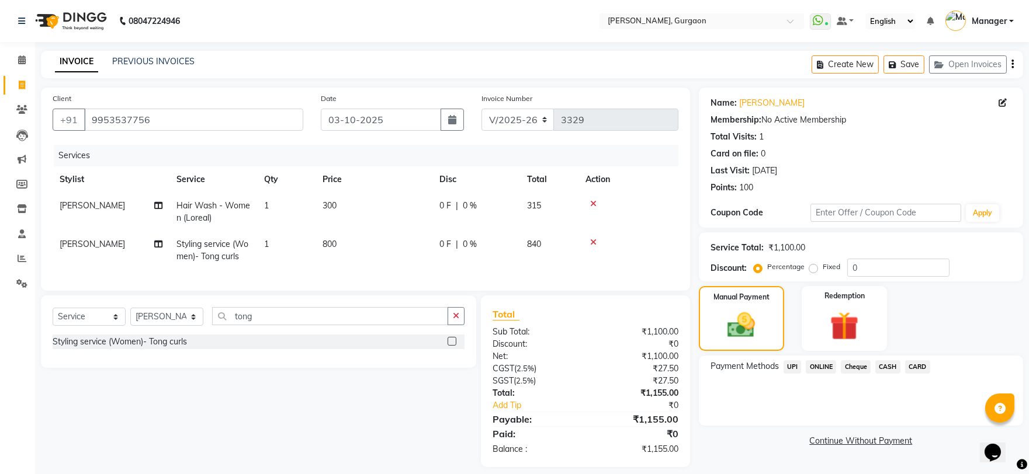
click at [792, 369] on span "UPI" at bounding box center [792, 366] width 18 height 13
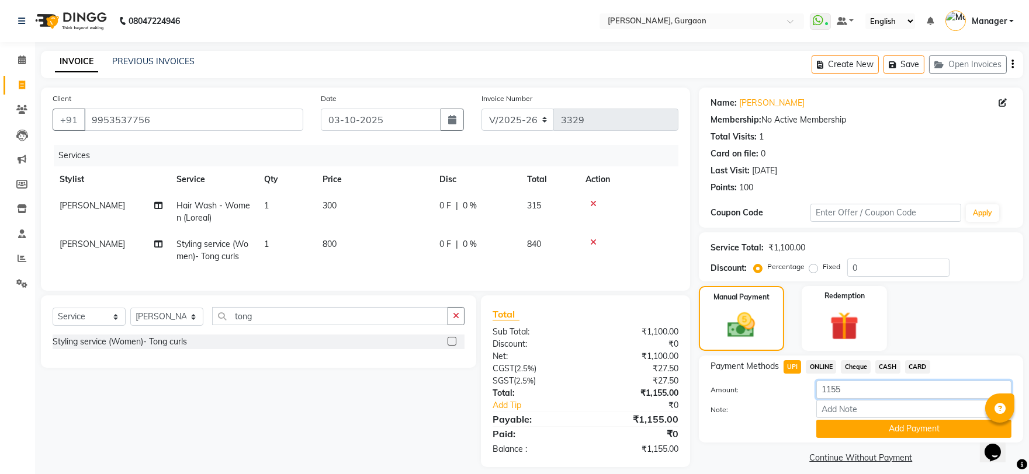
click at [862, 386] on input "1155" at bounding box center [913, 390] width 195 height 18
type input "155"
click at [831, 428] on button "Add Payment" at bounding box center [913, 429] width 195 height 18
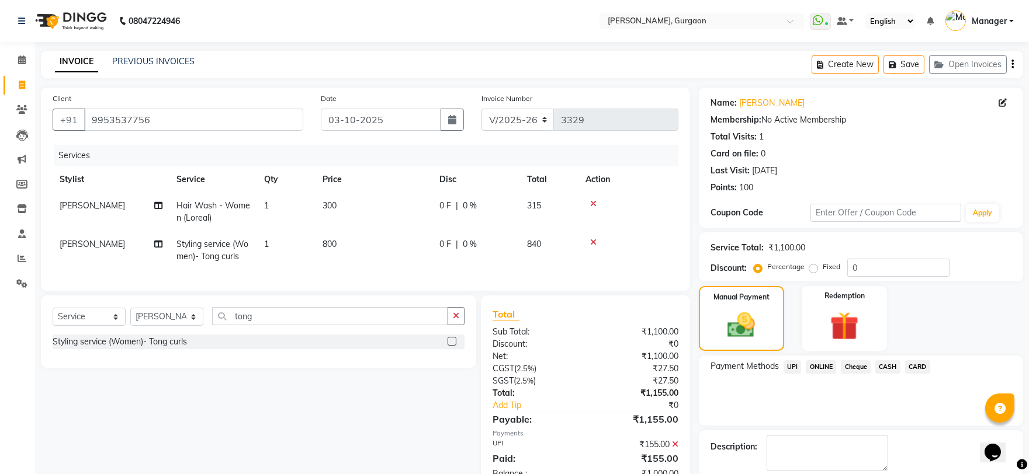
click at [894, 360] on span "CASH" at bounding box center [887, 366] width 25 height 13
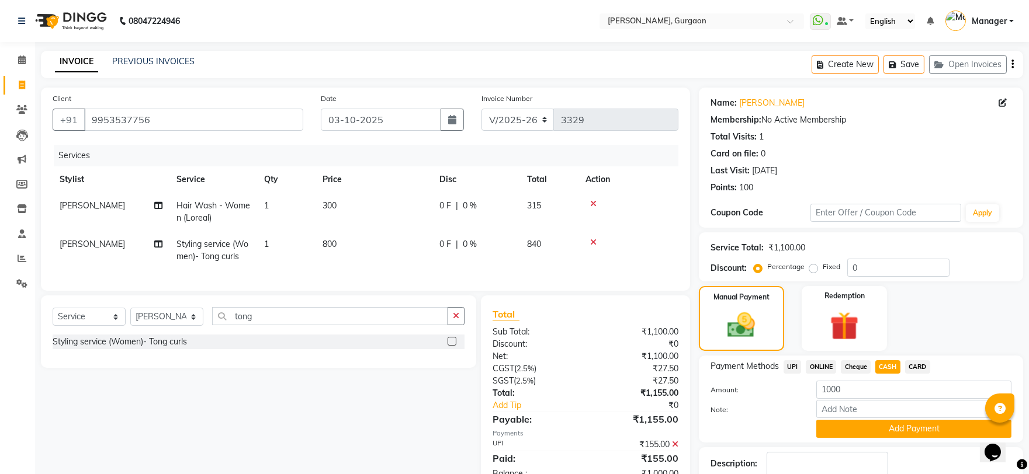
click at [861, 440] on div "Payment Methods UPI ONLINE Cheque CASH CARD Amount: 1000 Note: Add Payment" at bounding box center [861, 399] width 324 height 87
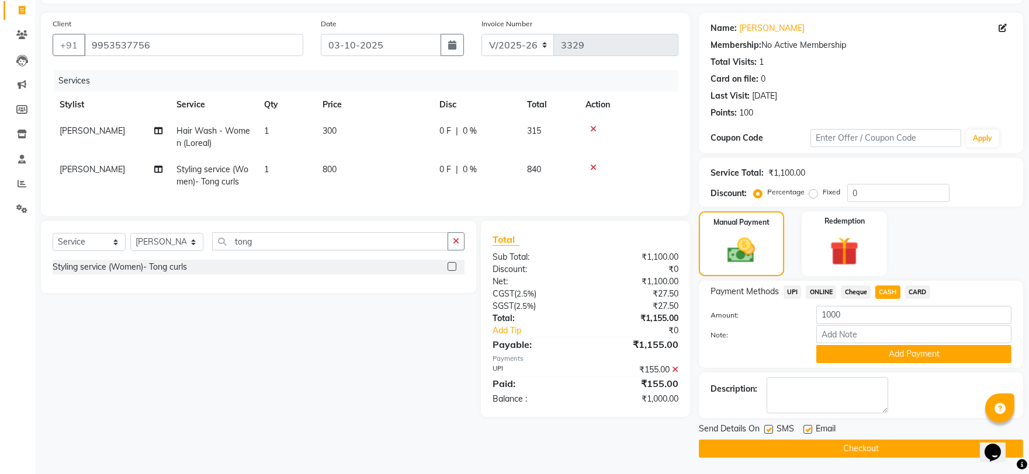
scroll to position [76, 0]
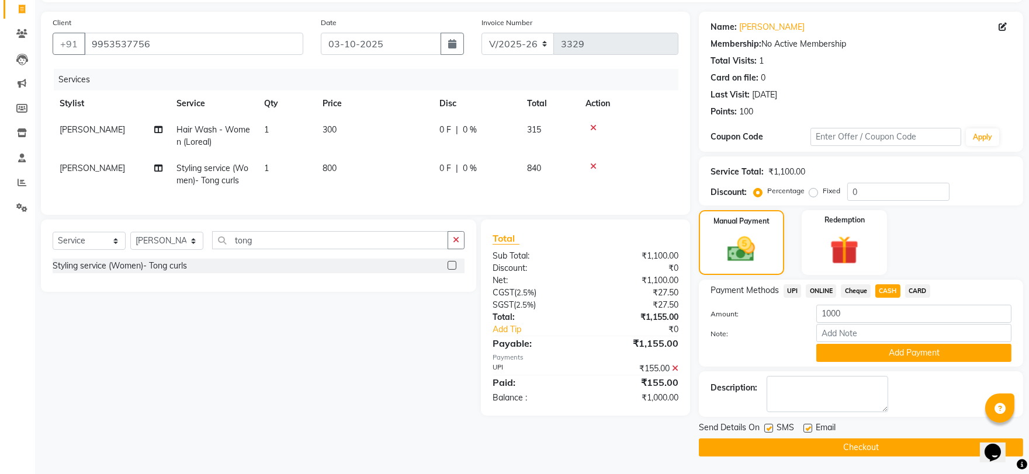
click at [890, 343] on div "Note:" at bounding box center [861, 334] width 318 height 20
click at [885, 352] on button "Add Payment" at bounding box center [913, 353] width 195 height 18
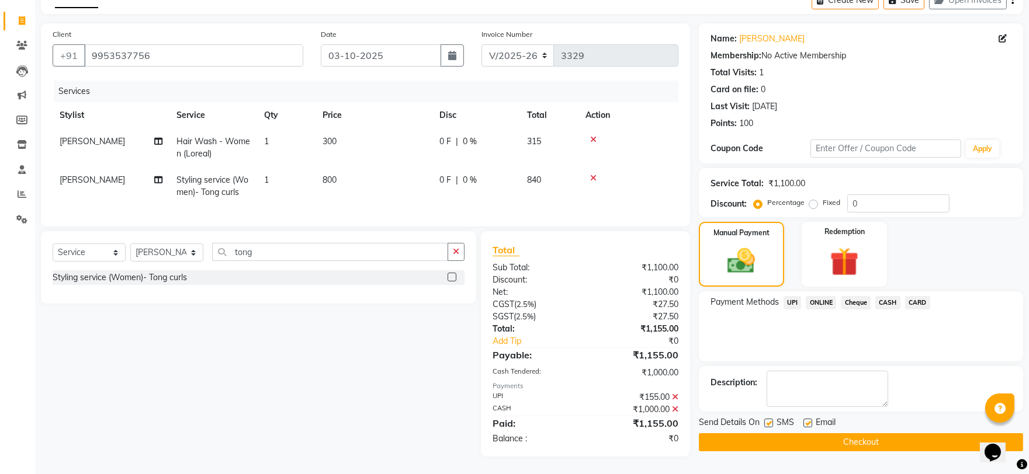
scroll to position [74, 0]
click at [807, 433] on button "Checkout" at bounding box center [861, 442] width 324 height 18
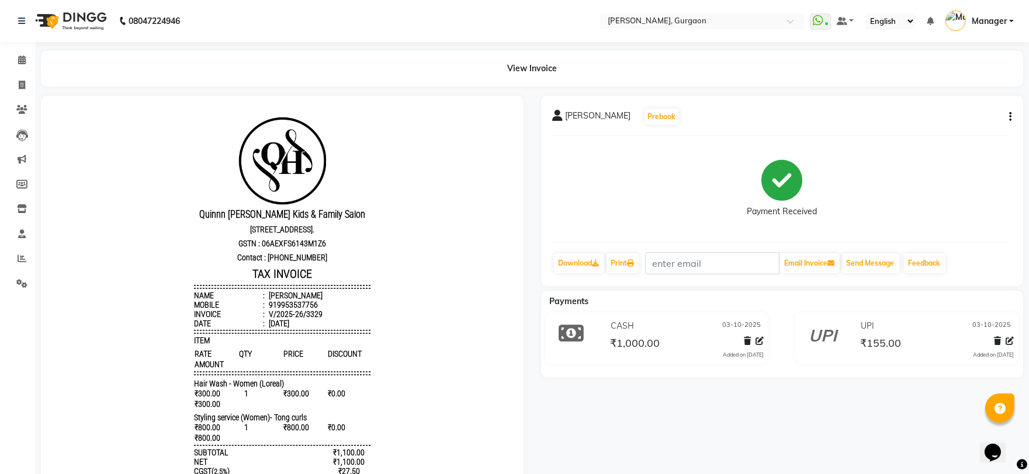
click at [18, 70] on li "Calendar" at bounding box center [17, 60] width 35 height 25
click at [19, 64] on icon at bounding box center [22, 59] width 8 height 9
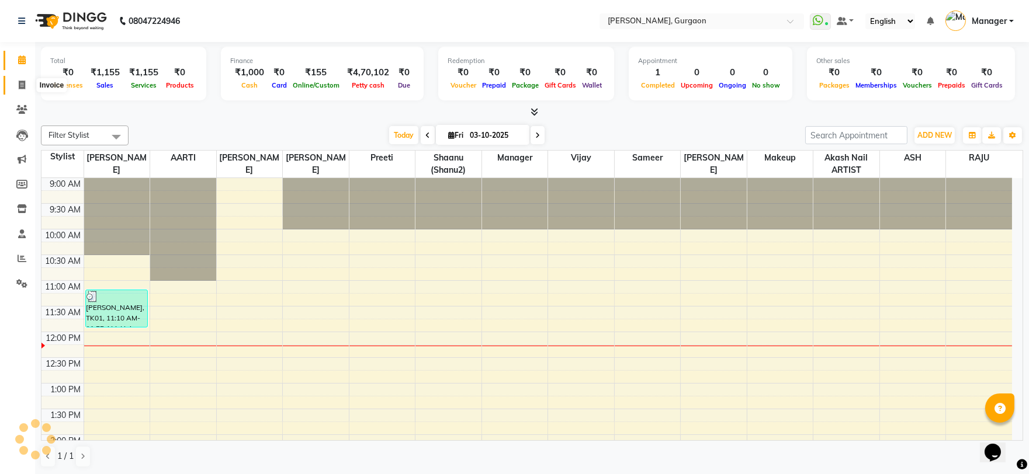
click at [15, 82] on span at bounding box center [22, 85] width 20 height 13
select select "service"
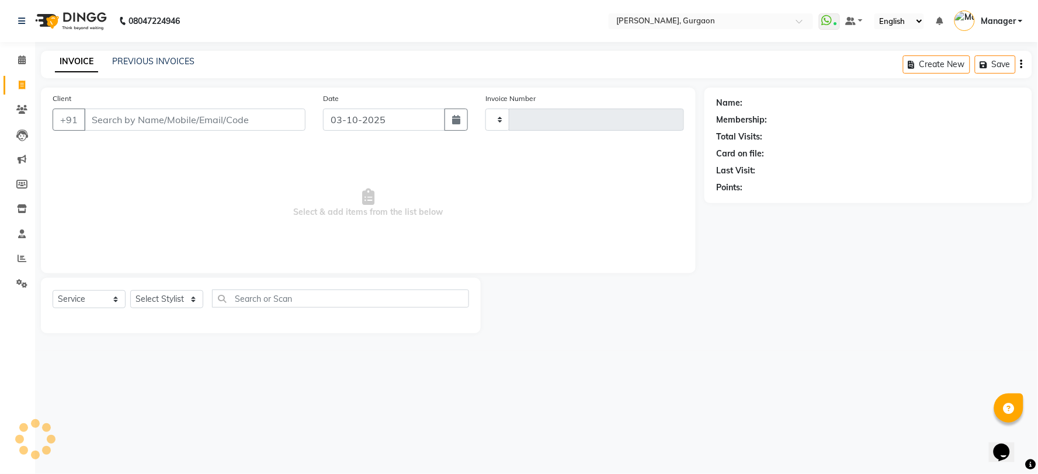
type input "3330"
select select "3880"
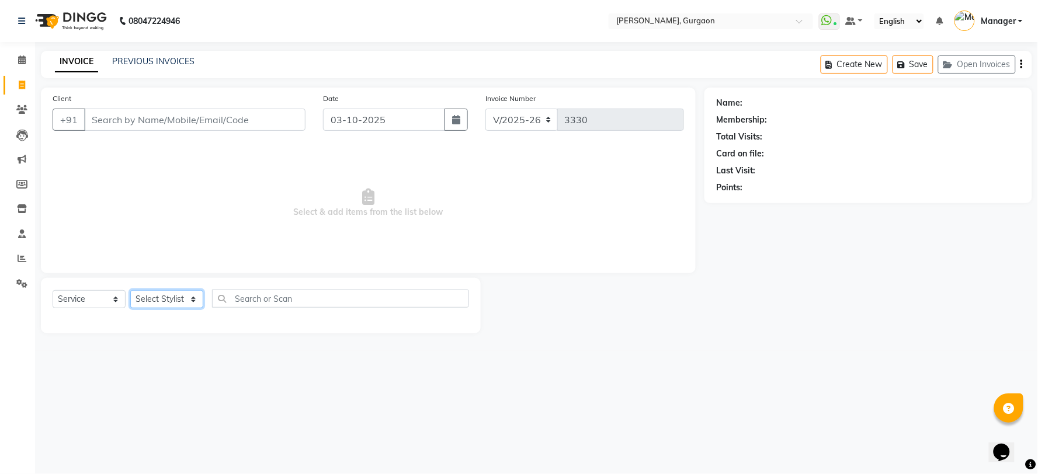
click at [164, 301] on select "Select Stylist" at bounding box center [166, 299] width 73 height 18
select select "58040"
click at [130, 291] on select "Select Stylist AARTI Abdul Kalam Akash Nail ARTIST ASH Gayatree Kirti Makeup Ma…" at bounding box center [166, 299] width 73 height 18
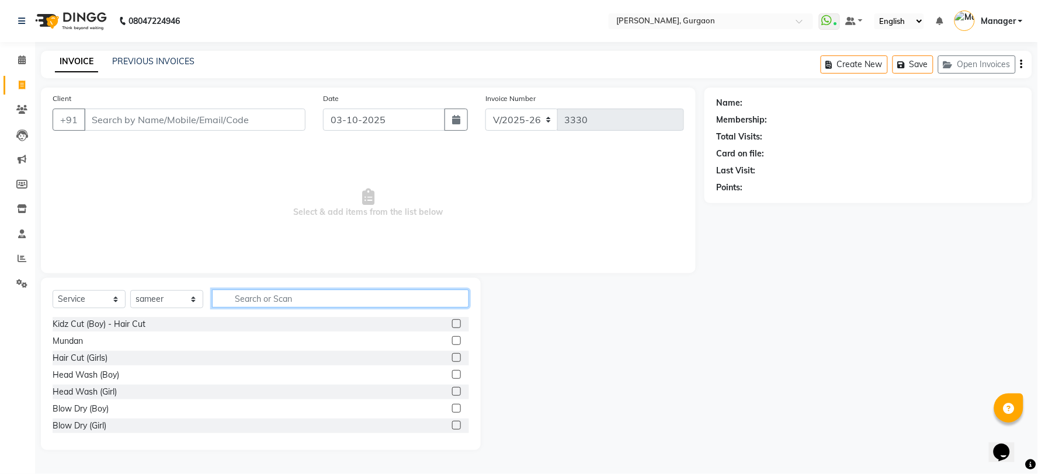
click at [265, 288] on div "Select Service Product Membership Package Voucher Prepaid Gift Card Select Styl…" at bounding box center [261, 364] width 440 height 172
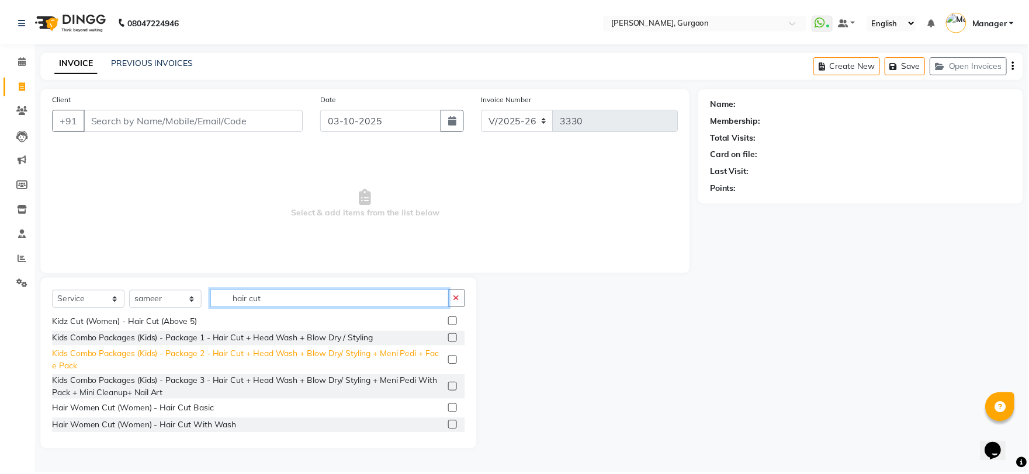
scroll to position [123, 0]
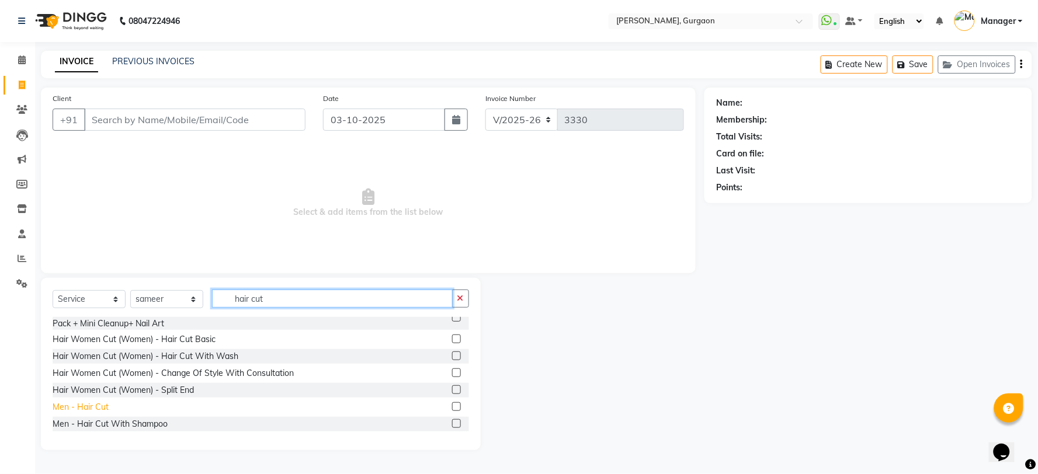
type input "hair cut"
click at [98, 404] on div "Men - Hair Cut" at bounding box center [81, 407] width 56 height 12
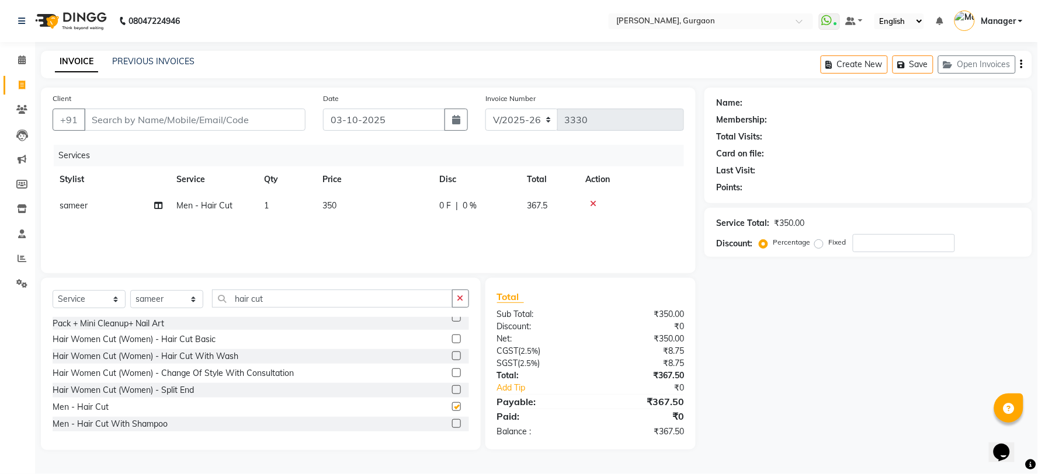
checkbox input "false"
click at [781, 307] on div "Name: Membership: Total Visits: Card on file: Last Visit: Points: Service Total…" at bounding box center [872, 269] width 336 height 363
click at [866, 247] on input "number" at bounding box center [904, 243] width 102 height 18
click at [848, 324] on div "Name: Membership: Total Visits: Card on file: Last Visit: Points: Service Total…" at bounding box center [872, 269] width 336 height 363
click at [909, 246] on input "30" at bounding box center [904, 243] width 102 height 18
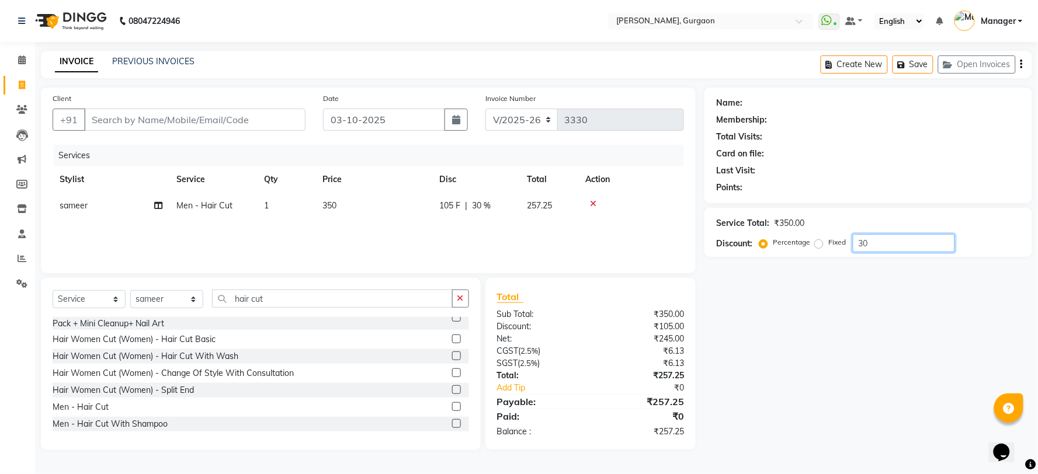
type input "3"
type input "40"
click at [113, 117] on input "Client" at bounding box center [194, 120] width 221 height 22
type input "r"
type input "0"
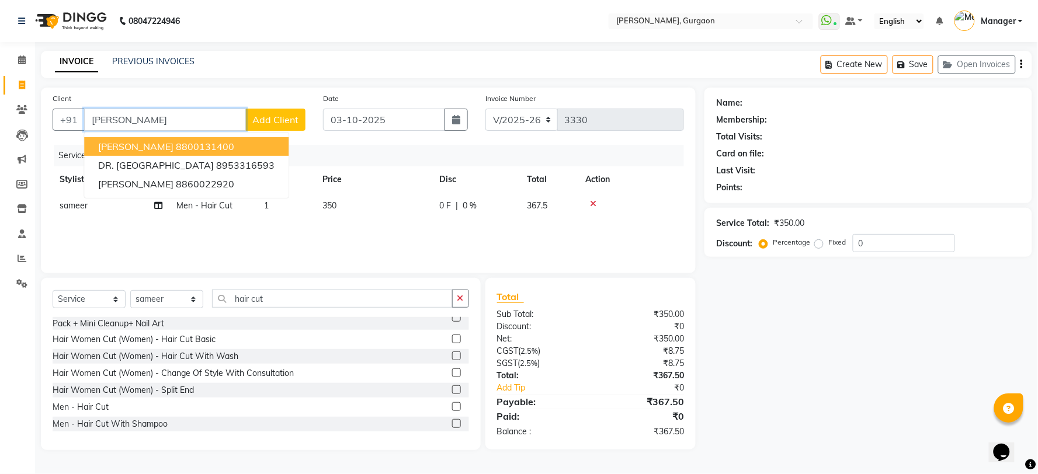
click at [133, 150] on span "Renu Harper" at bounding box center [135, 147] width 75 height 12
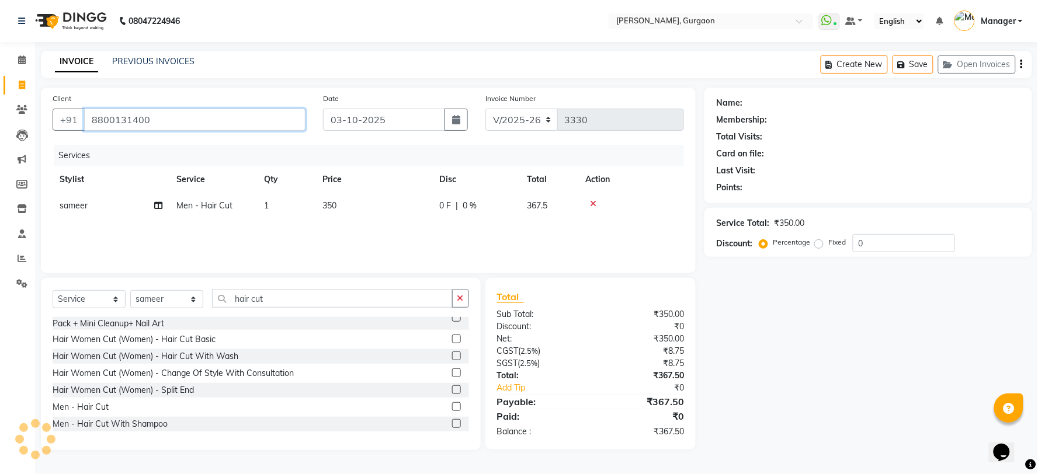
type input "8800131400"
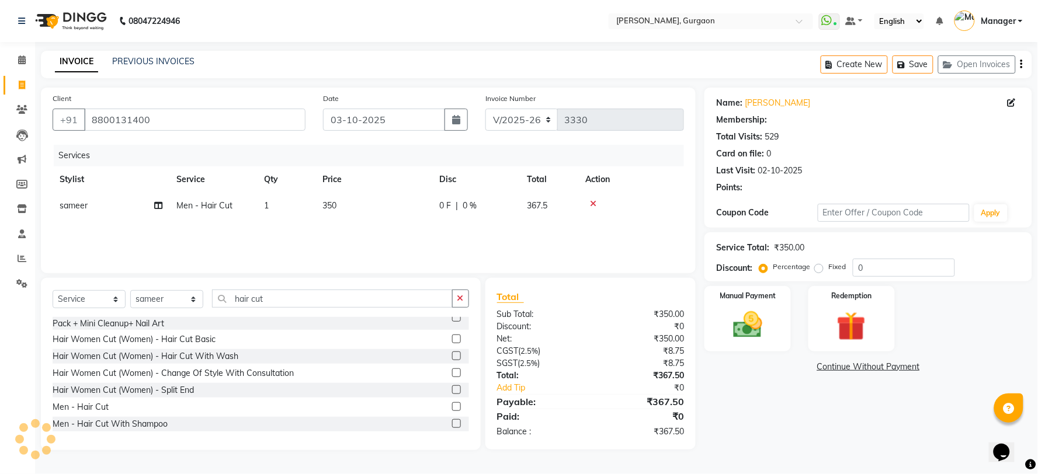
select select "1: Object"
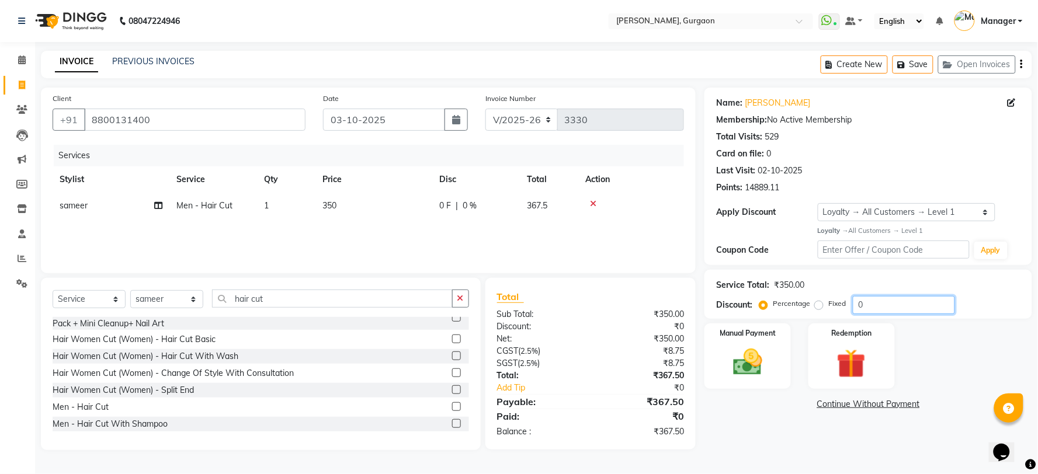
click at [869, 310] on input "0" at bounding box center [904, 305] width 102 height 18
type input "40"
click at [164, 120] on input "8800131400" at bounding box center [194, 120] width 221 height 22
type input "880013140"
type input "0"
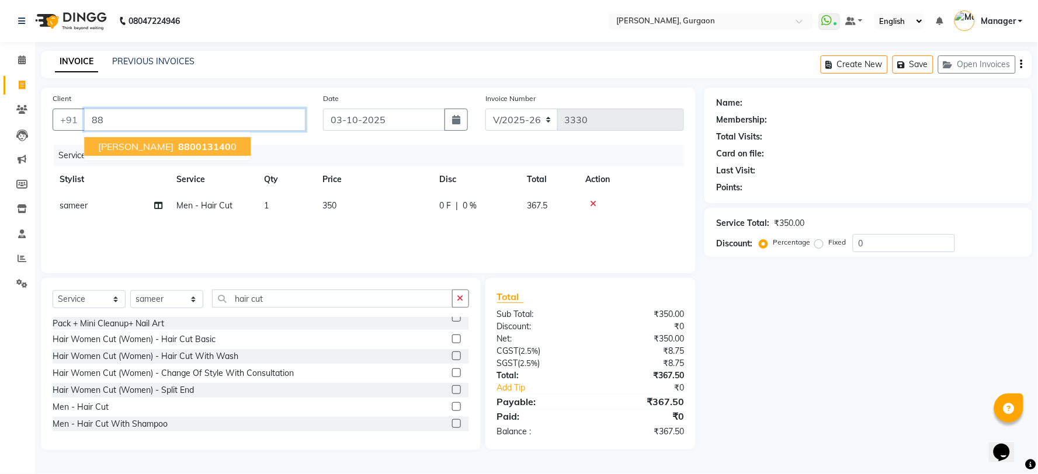
type input "8"
click at [123, 148] on span "shivani" at bounding box center [151, 147] width 106 height 12
type input "8085320621"
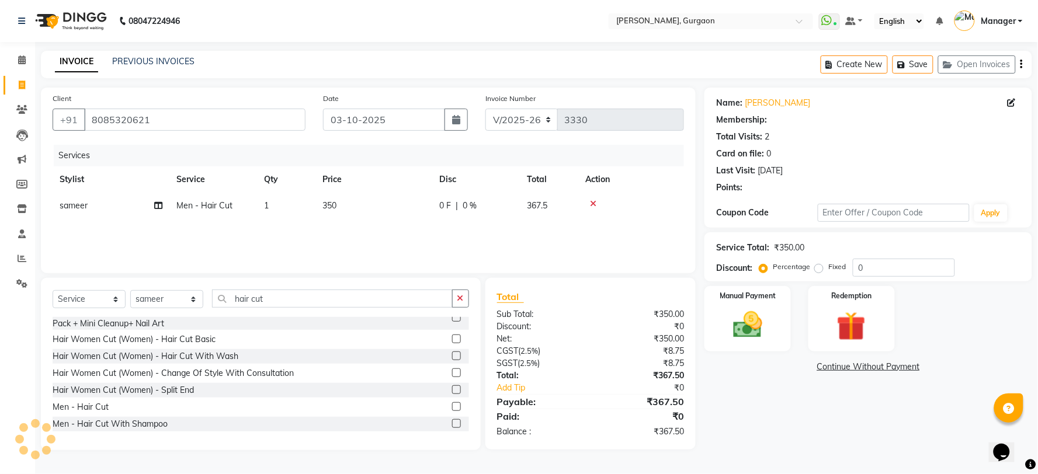
select select "1: Object"
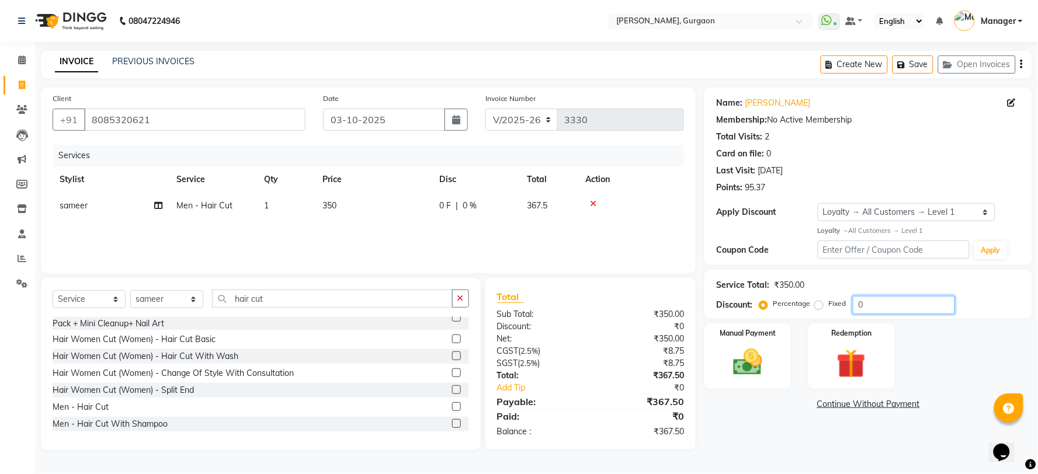
click at [883, 311] on input "0" at bounding box center [904, 305] width 102 height 18
type input "40"
click at [766, 376] on img at bounding box center [747, 362] width 49 height 35
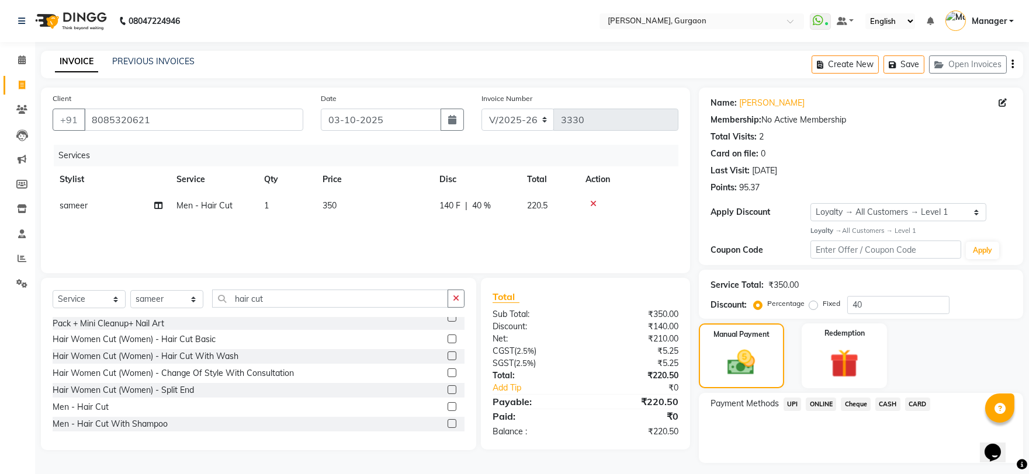
click at [797, 412] on div "UPI" at bounding box center [790, 406] width 23 height 16
click at [791, 405] on span "UPI" at bounding box center [792, 404] width 18 height 13
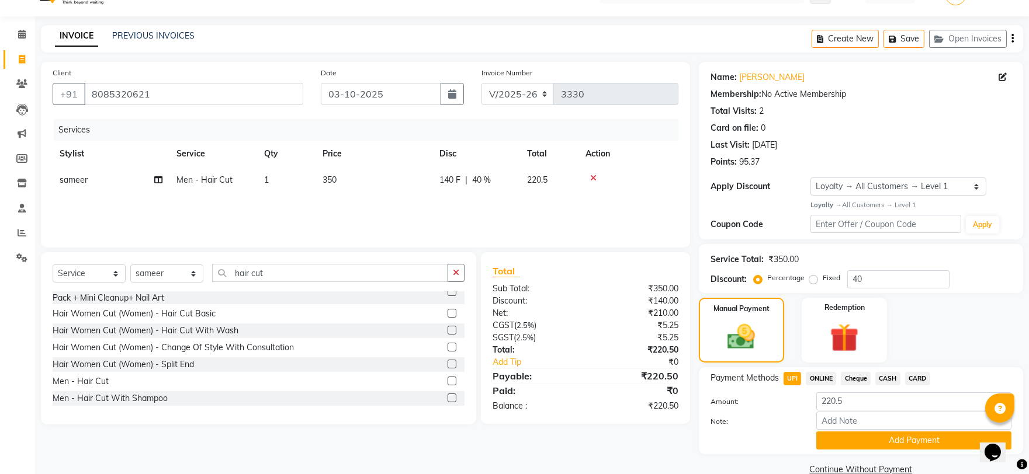
scroll to position [47, 0]
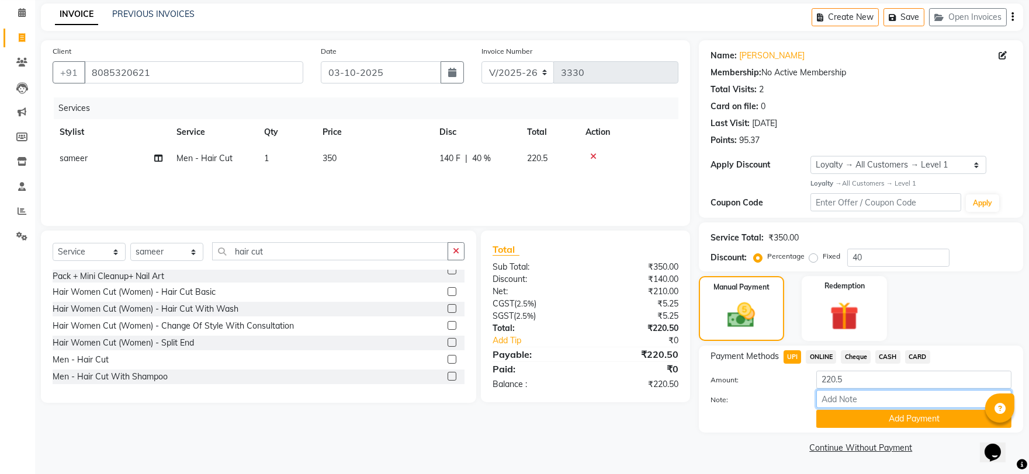
click at [838, 404] on input "Note:" at bounding box center [913, 399] width 195 height 18
type input "ash brother"
click at [855, 425] on button "Add Payment" at bounding box center [913, 419] width 195 height 18
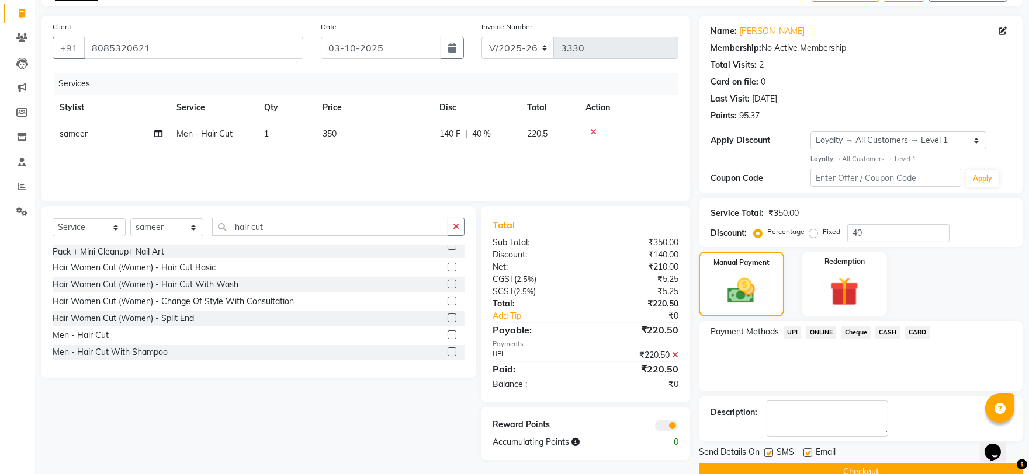
scroll to position [96, 0]
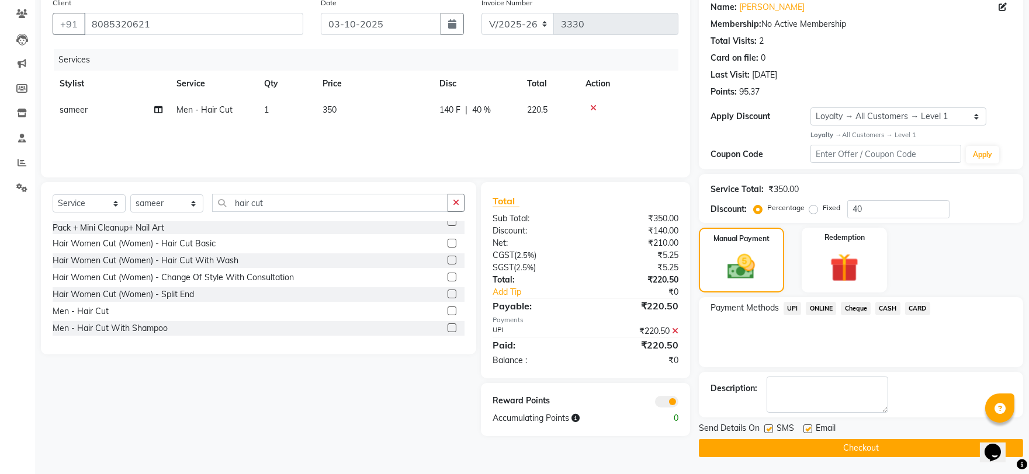
click at [830, 456] on button "Checkout" at bounding box center [861, 448] width 324 height 18
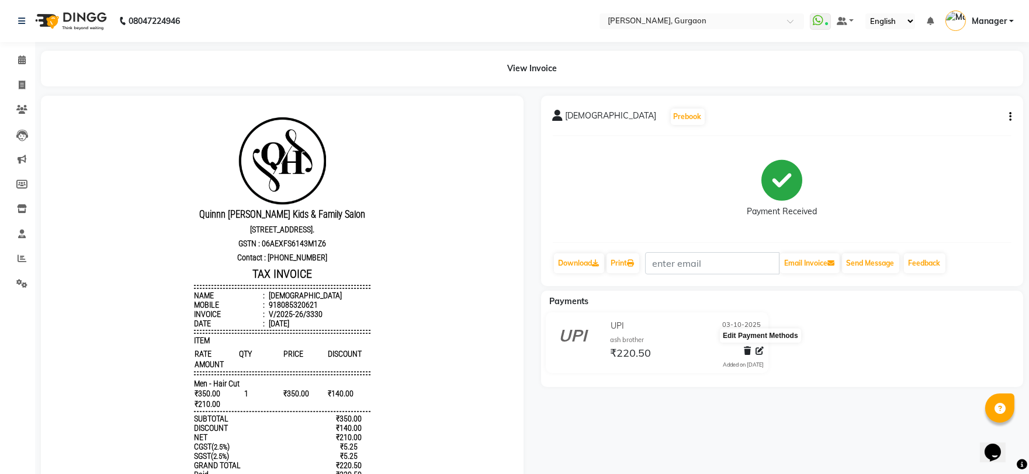
click at [760, 348] on icon at bounding box center [759, 351] width 8 height 8
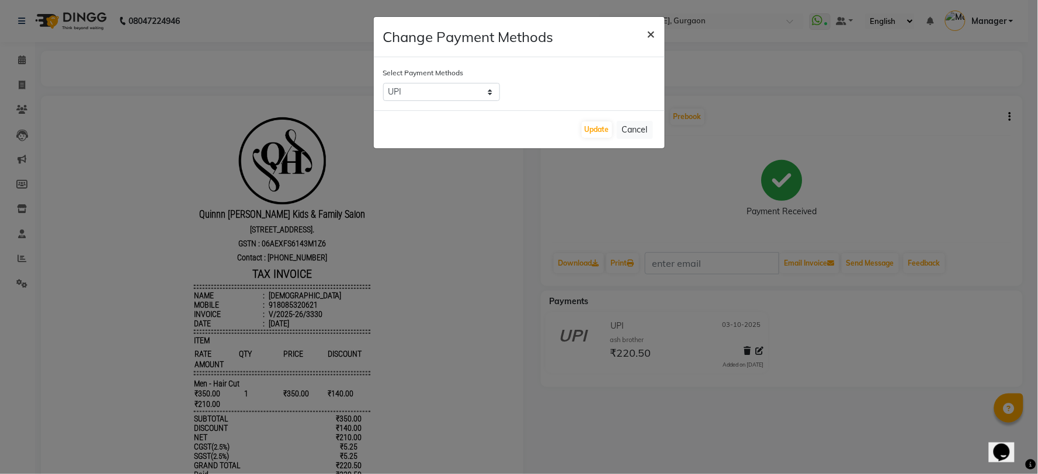
click at [658, 34] on button "×" at bounding box center [651, 33] width 27 height 33
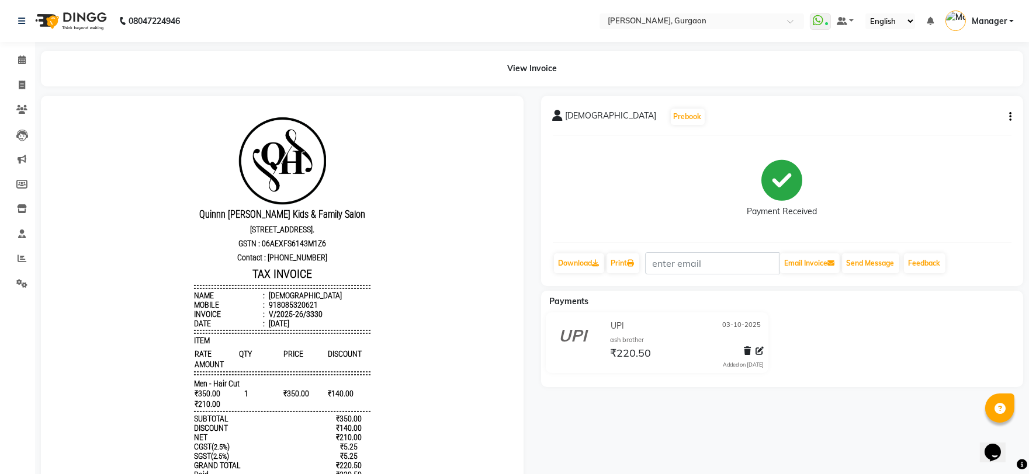
click at [1006, 112] on button "button" at bounding box center [1007, 117] width 7 height 12
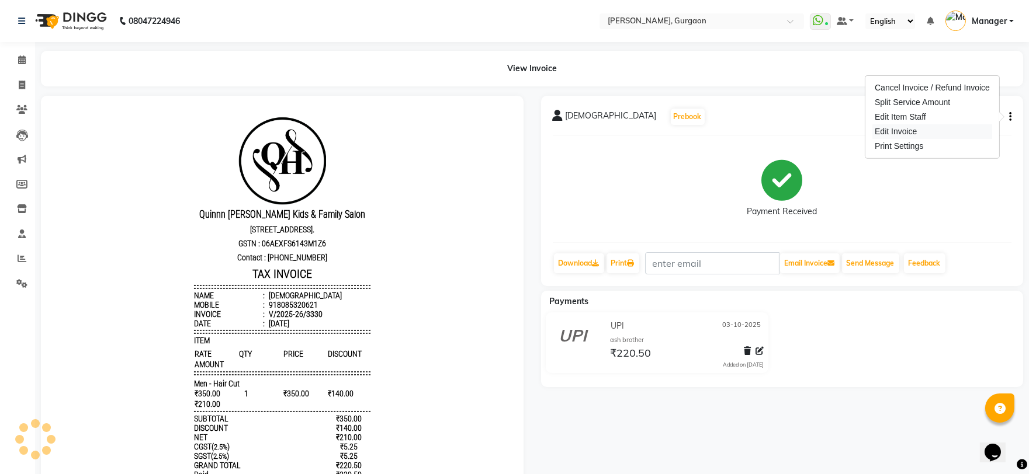
click at [919, 134] on div "Edit Invoice" at bounding box center [932, 131] width 120 height 15
select select "service"
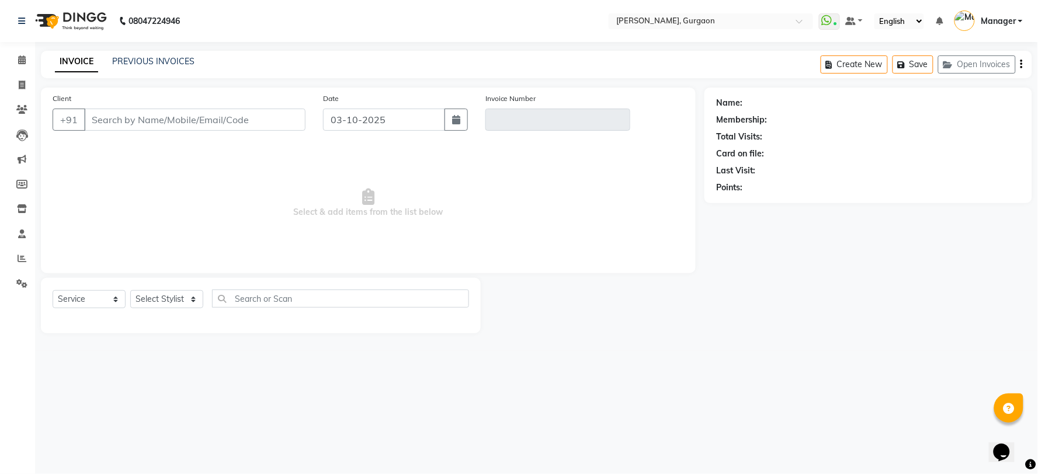
type input "8085320621"
type input "V/2025-26/3330"
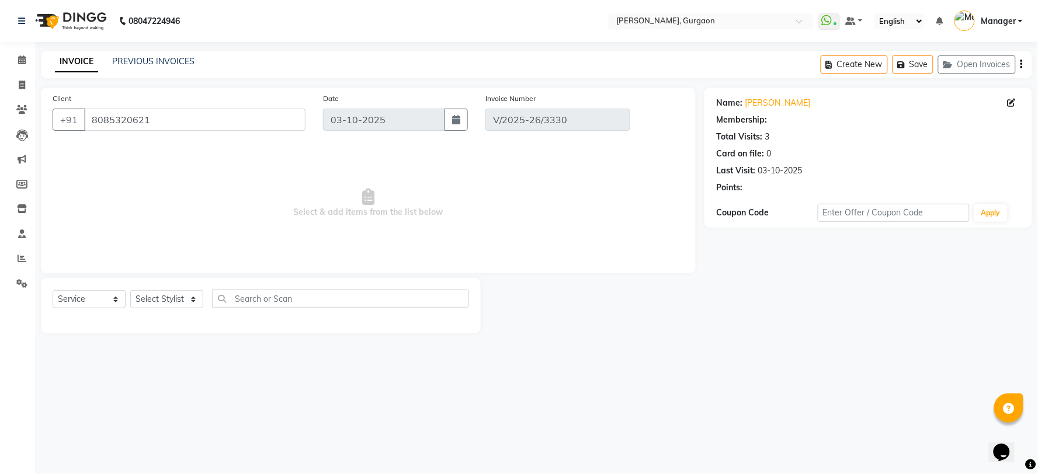
select select "1: Object"
select select "select"
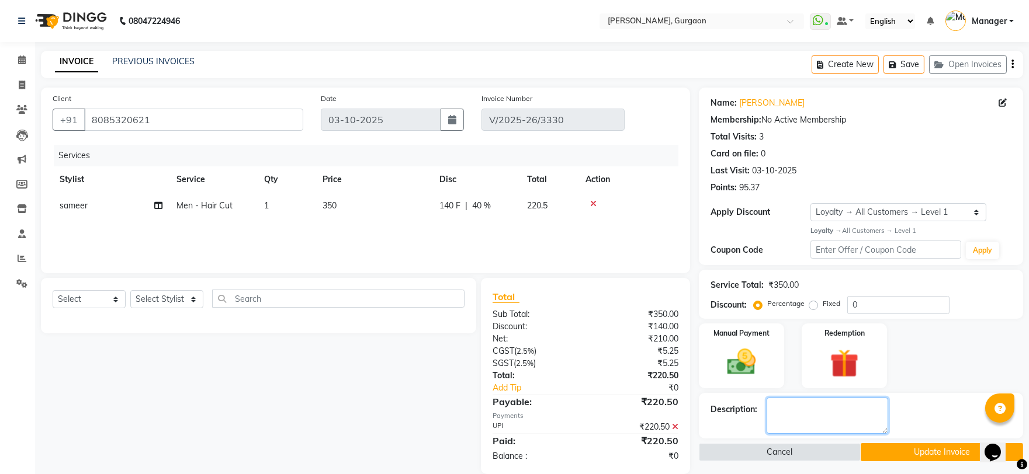
click at [795, 418] on textarea at bounding box center [827, 416] width 122 height 36
type textarea "ash pedi brother"
click at [897, 449] on button "Update Invoice" at bounding box center [941, 452] width 162 height 18
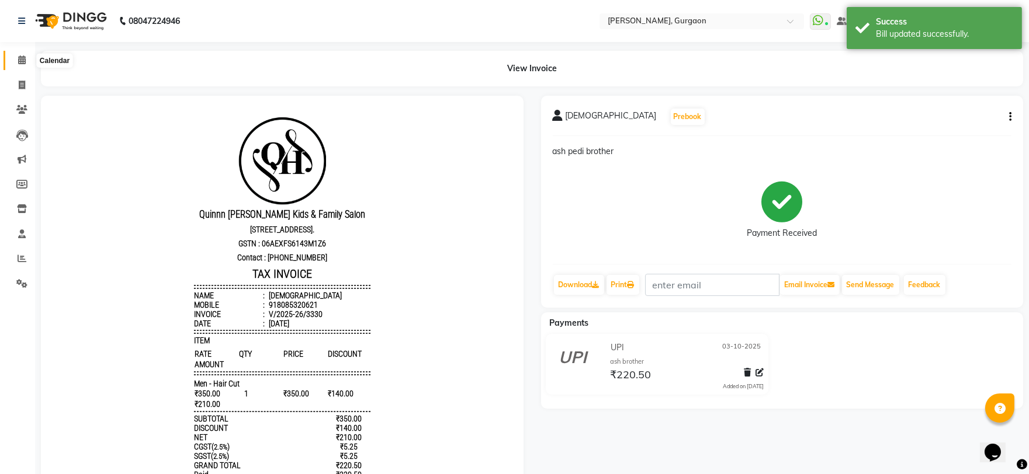
click at [21, 61] on icon at bounding box center [22, 59] width 8 height 9
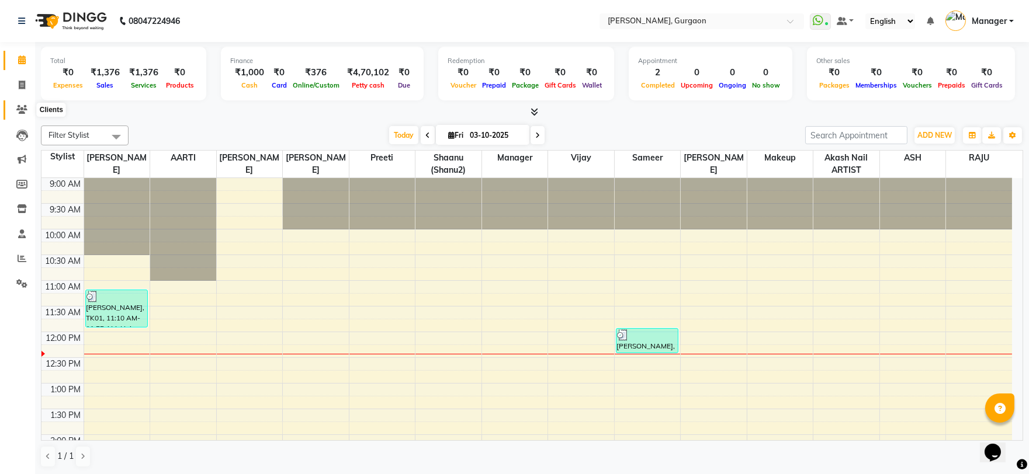
click at [19, 112] on icon at bounding box center [21, 109] width 11 height 9
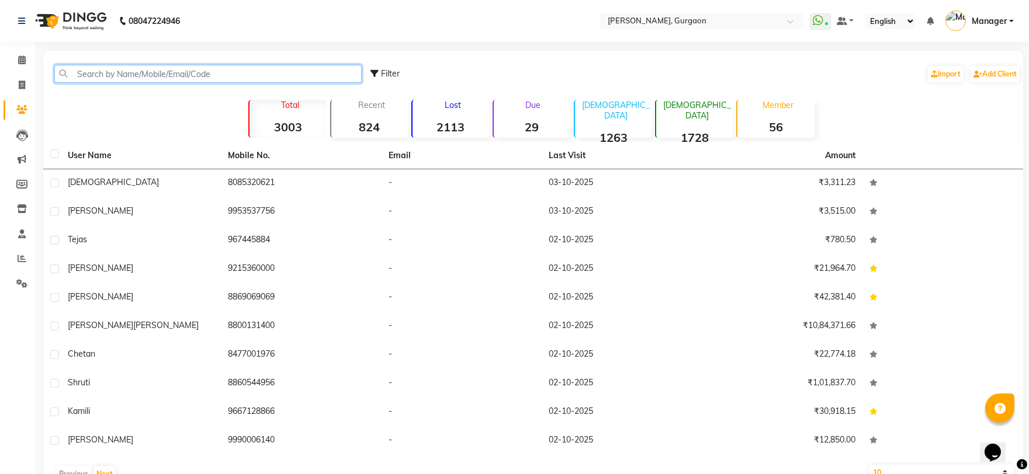
click at [96, 78] on input "text" at bounding box center [207, 74] width 307 height 18
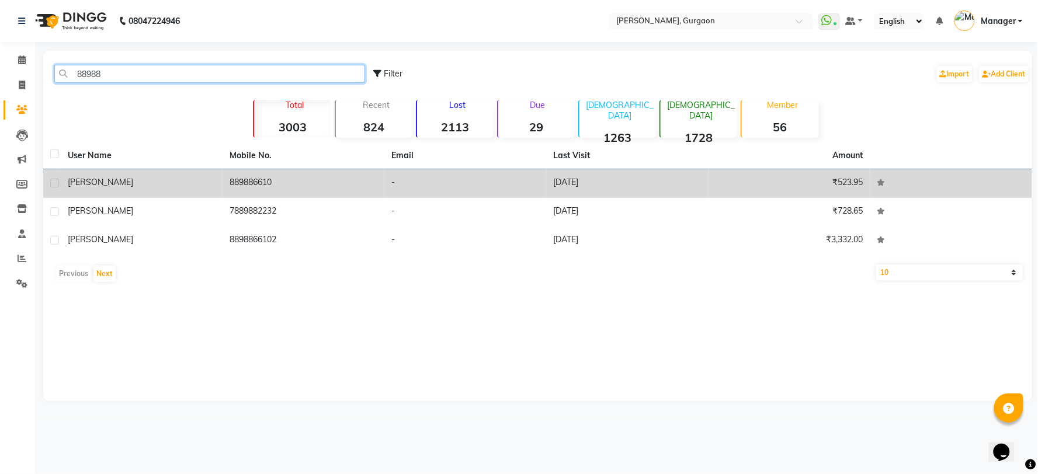
type input "88988"
click at [249, 182] on td "889886610" at bounding box center [304, 183] width 162 height 29
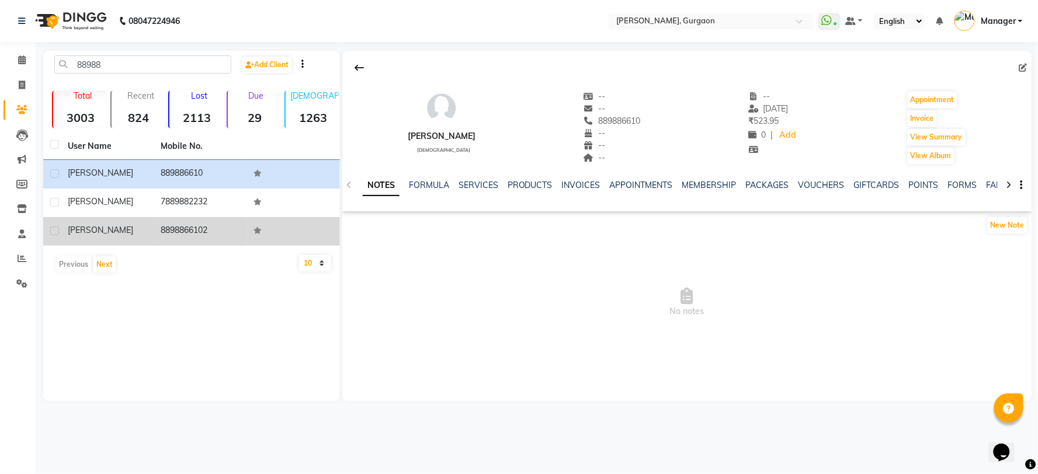
click at [182, 228] on td "8898866102" at bounding box center [200, 231] width 93 height 29
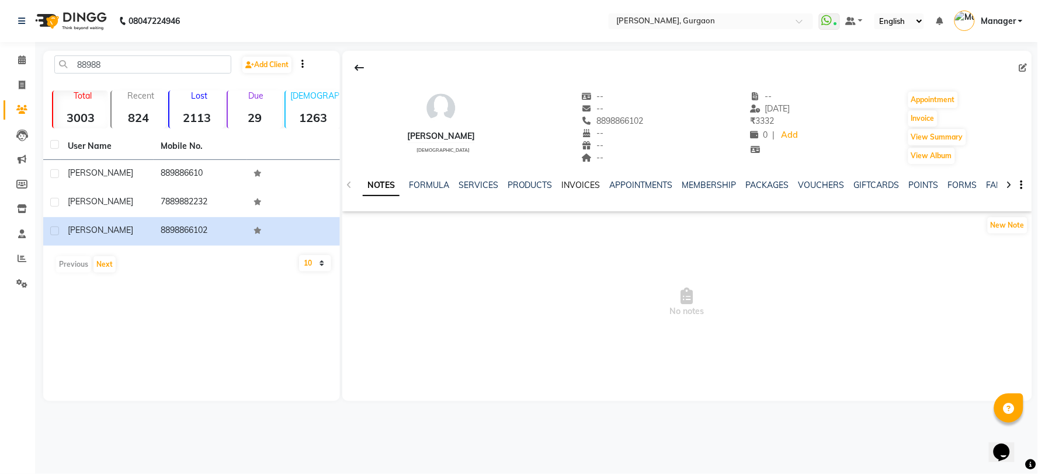
click at [577, 189] on link "INVOICES" at bounding box center [581, 185] width 39 height 11
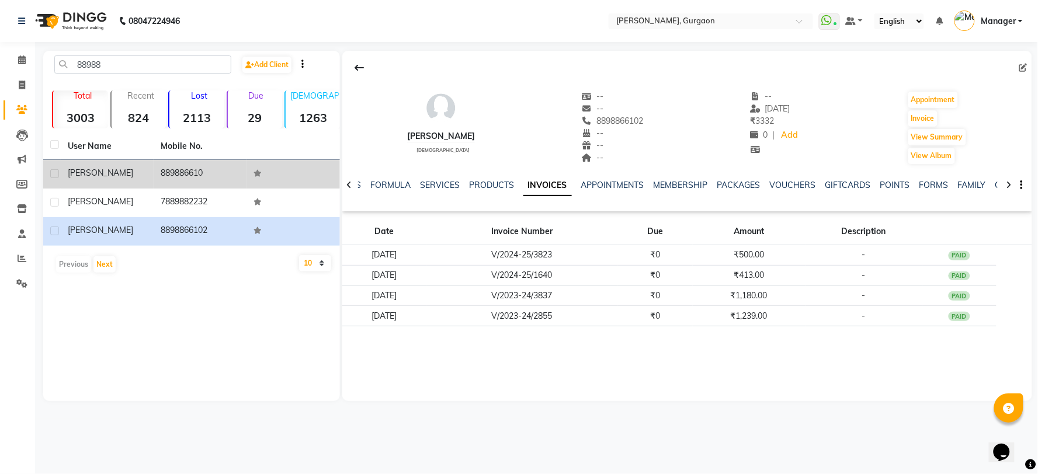
click at [178, 170] on td "889886610" at bounding box center [200, 174] width 93 height 29
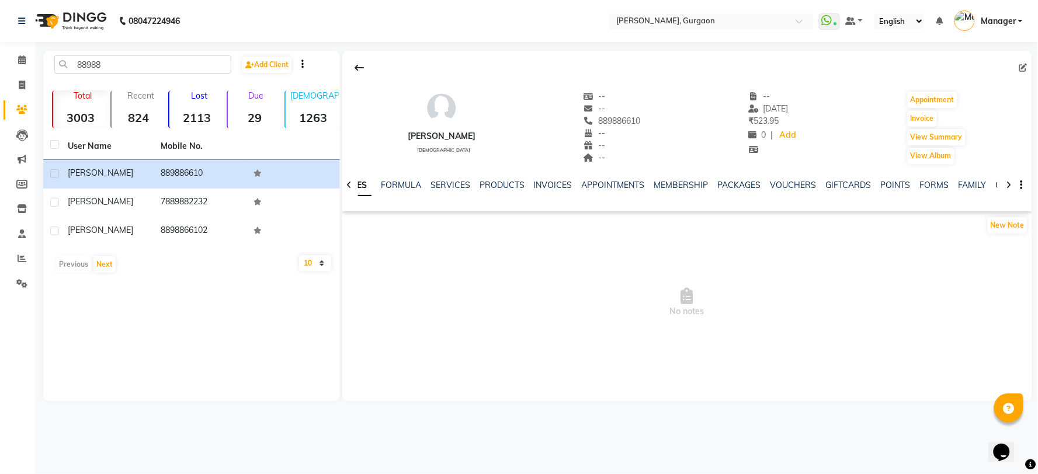
click at [551, 176] on div "NOTES FORMULA SERVICES PRODUCTS INVOICES APPOINTMENTS MEMBERSHIP PACKAGES VOUCH…" at bounding box center [687, 185] width 690 height 40
click at [547, 185] on link "INVOICES" at bounding box center [553, 185] width 39 height 11
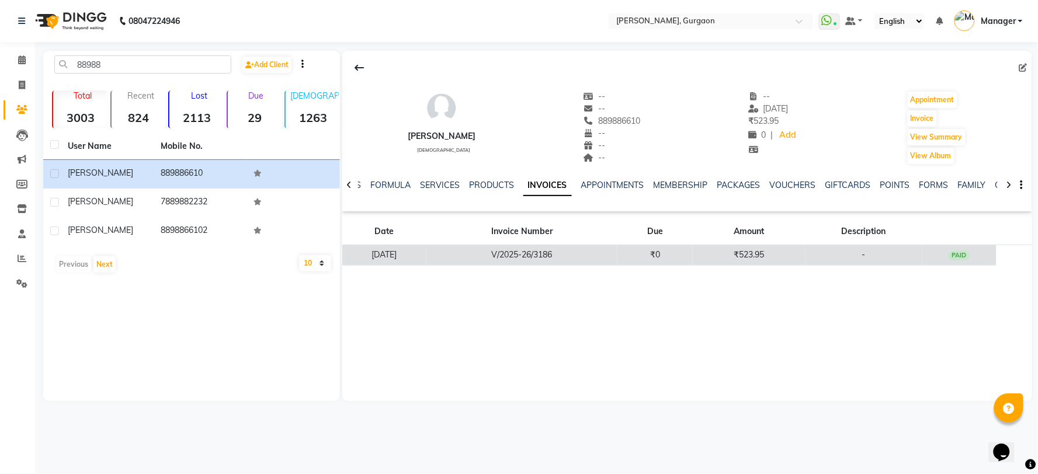
click at [556, 260] on td "V/2025-26/3186" at bounding box center [521, 255] width 191 height 20
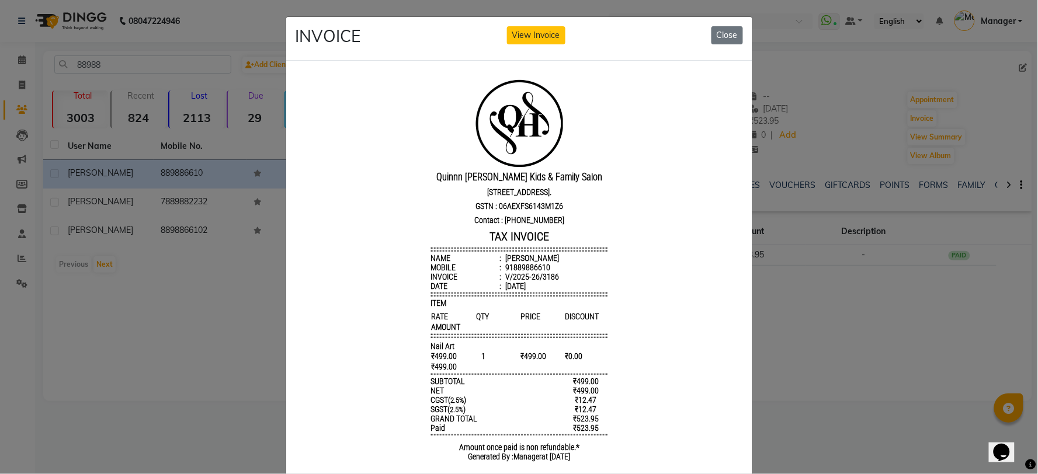
scroll to position [43, 0]
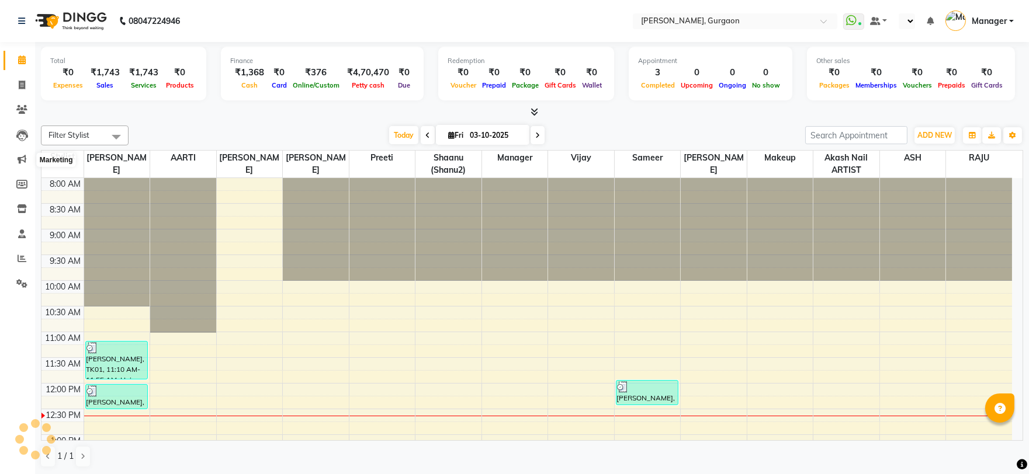
select select "en"
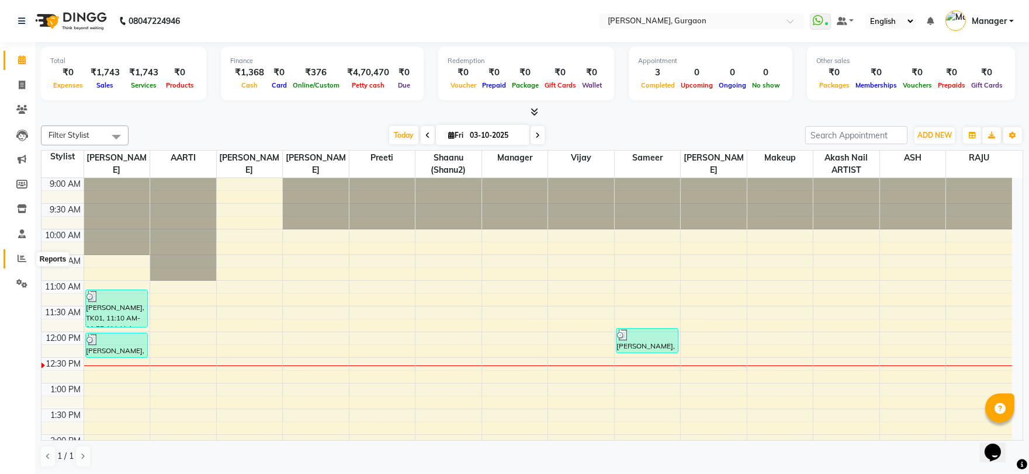
click at [21, 258] on icon at bounding box center [22, 258] width 9 height 9
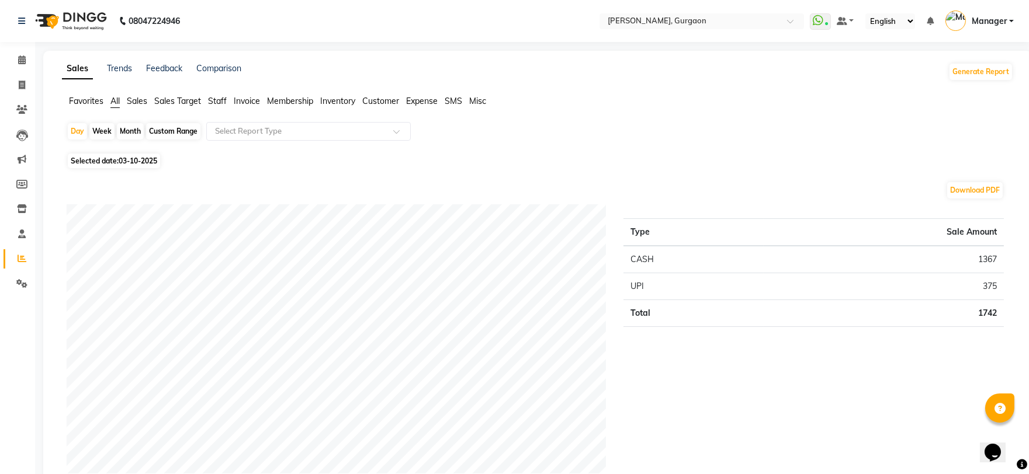
click at [217, 100] on span "Staff" at bounding box center [217, 101] width 19 height 11
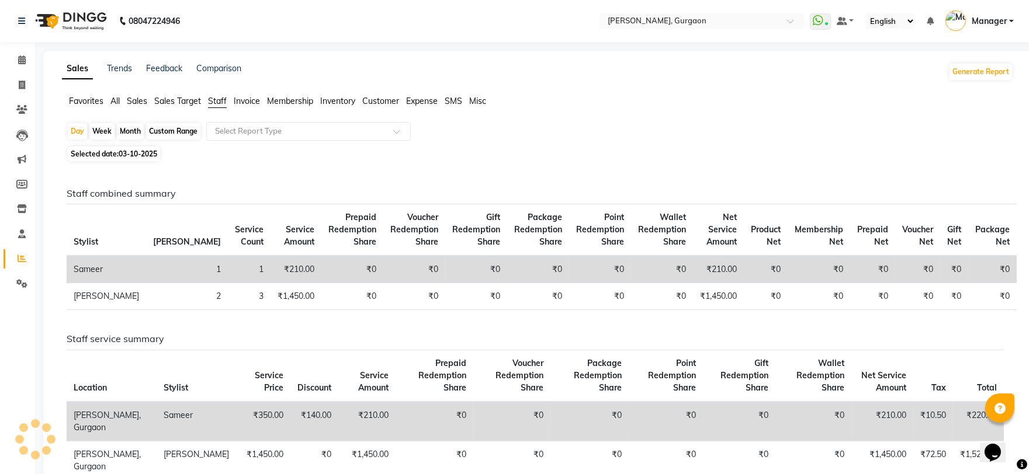
click at [135, 129] on div "Month" at bounding box center [130, 131] width 27 height 16
select select "10"
select select "2025"
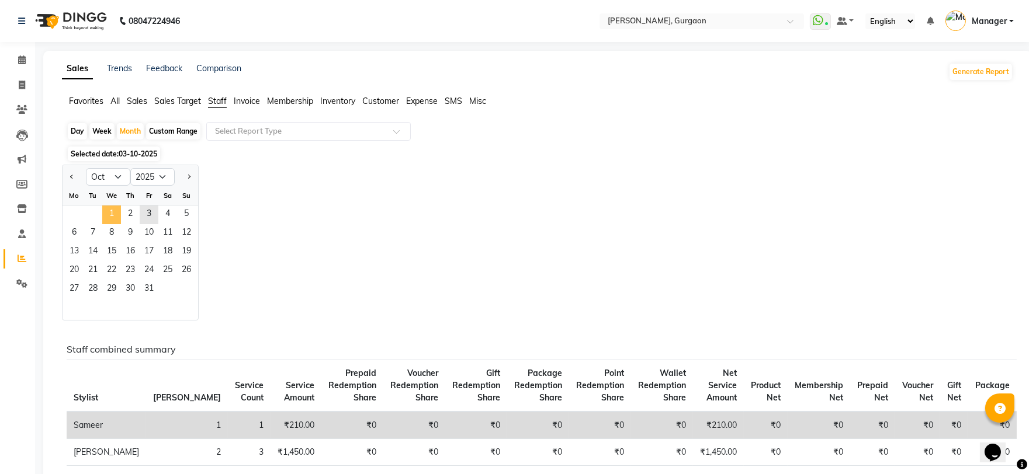
click at [106, 214] on span "1" at bounding box center [111, 215] width 19 height 19
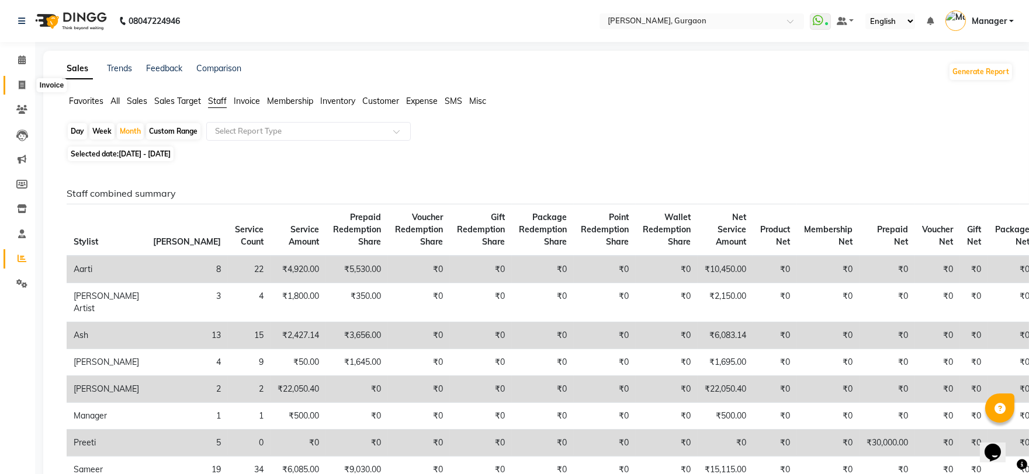
click at [24, 83] on icon at bounding box center [22, 85] width 6 height 9
select select "service"
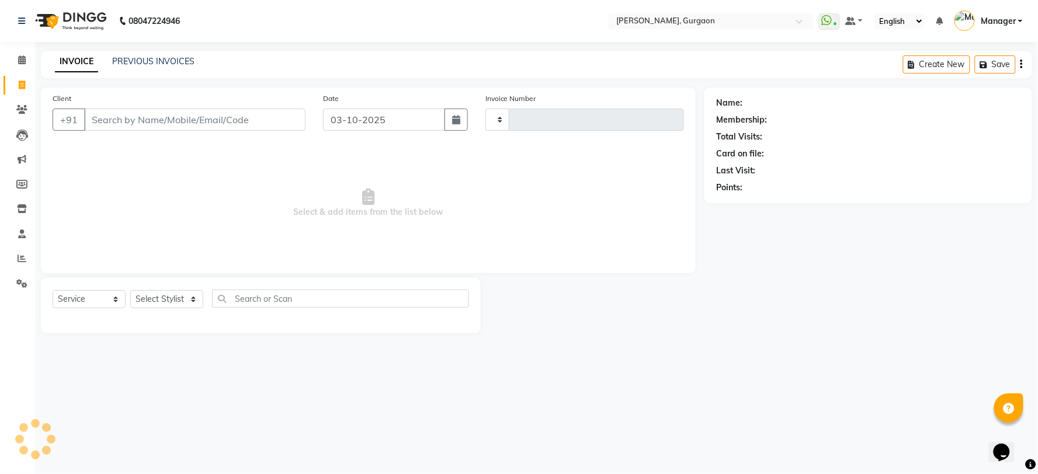
type input "3332"
select select "3880"
